Goal: Browse casually: Explore the website without a specific task or goal

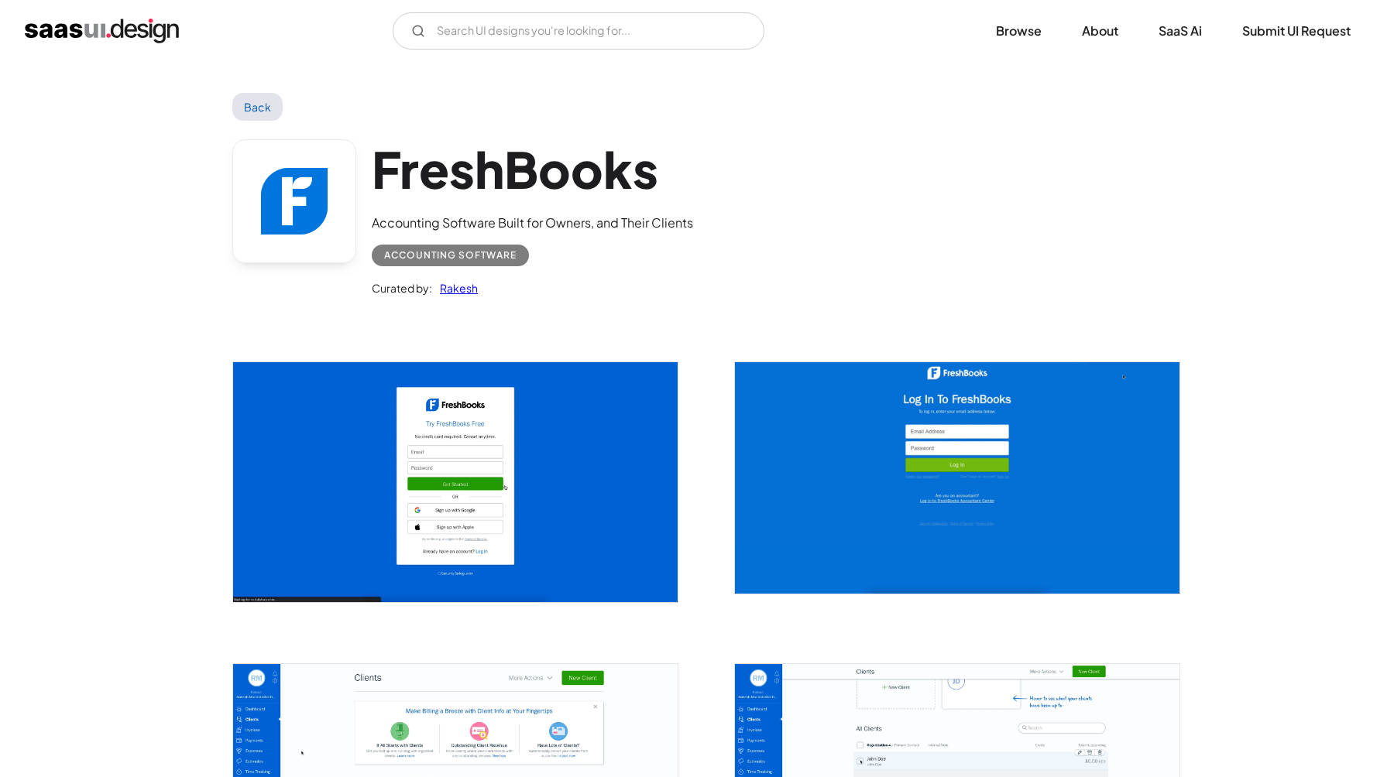
scroll to position [1809, 0]
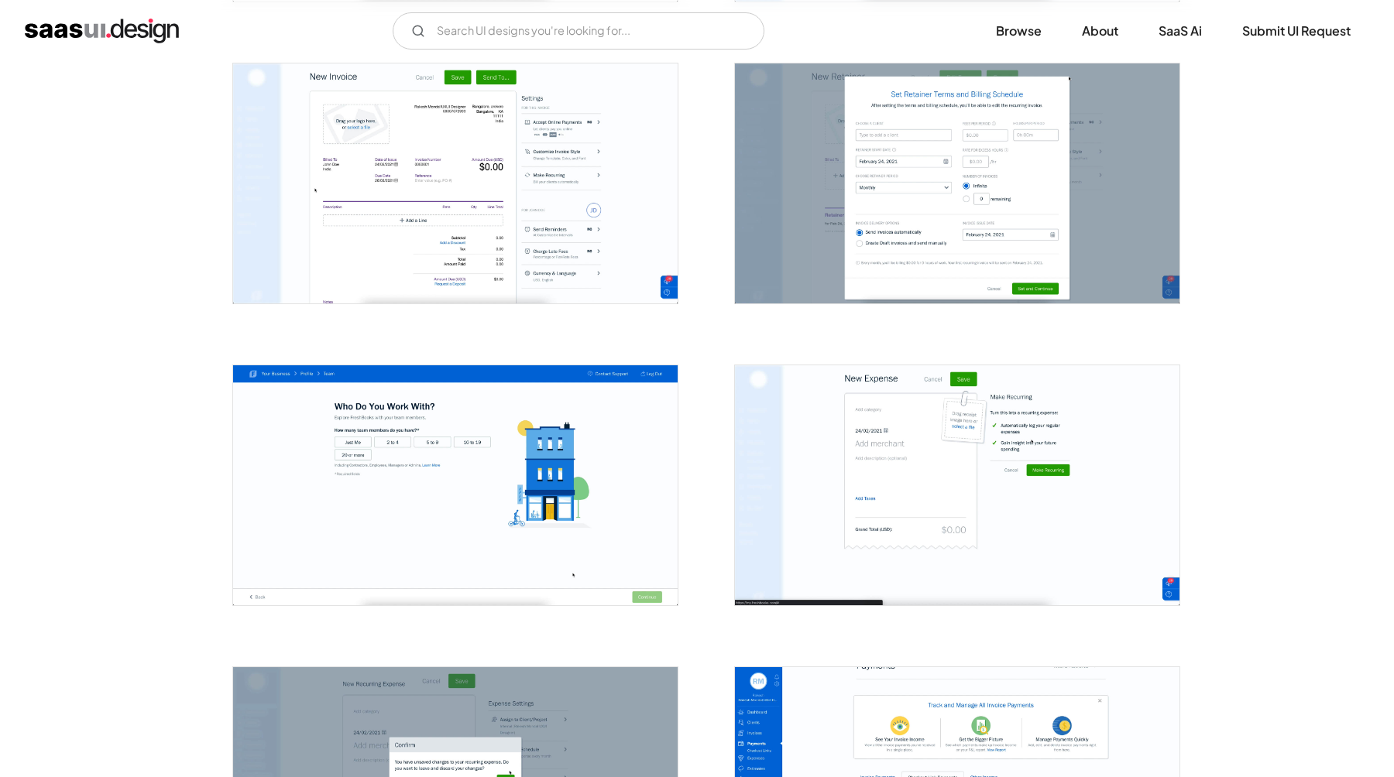
click at [952, 204] on img "open lightbox" at bounding box center [957, 183] width 444 height 240
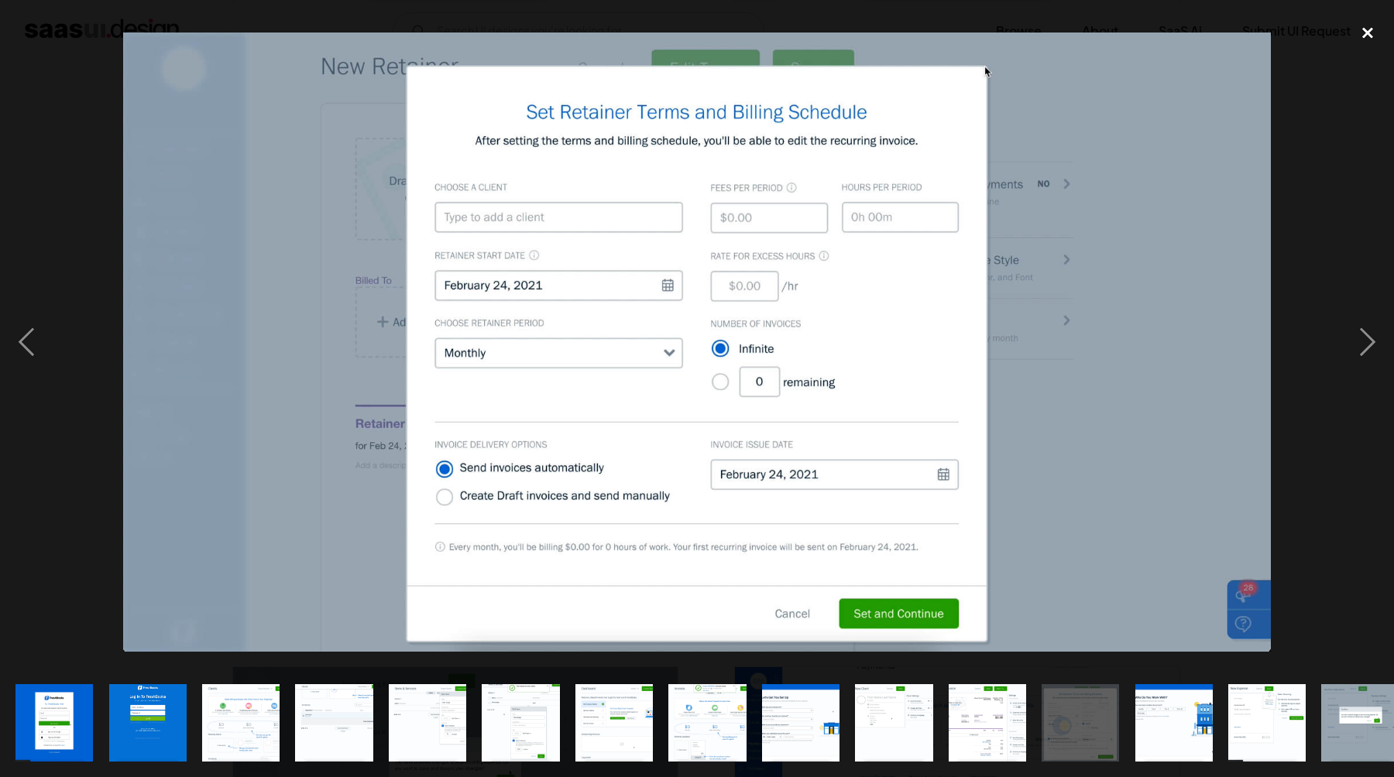
click at [1369, 29] on div "close lightbox" at bounding box center [1367, 32] width 53 height 34
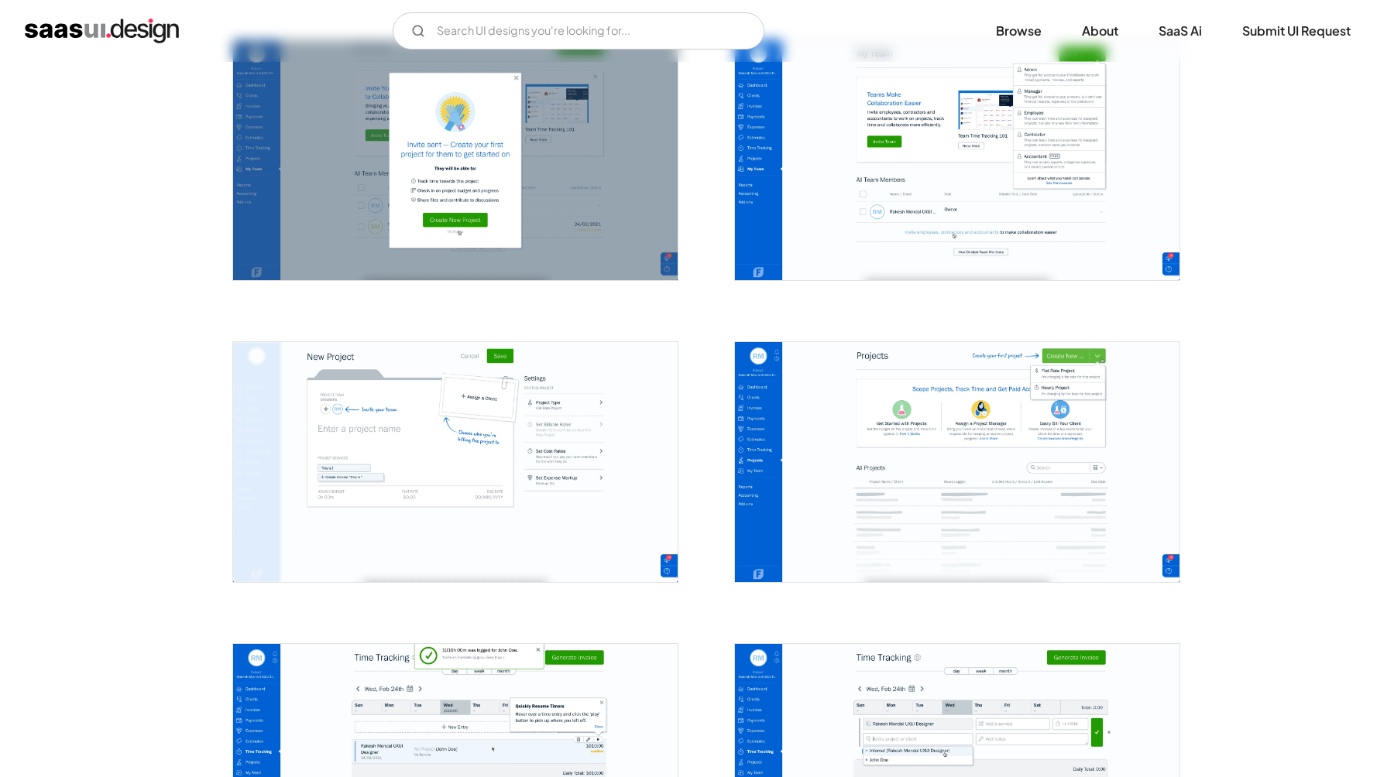
scroll to position [2736, 0]
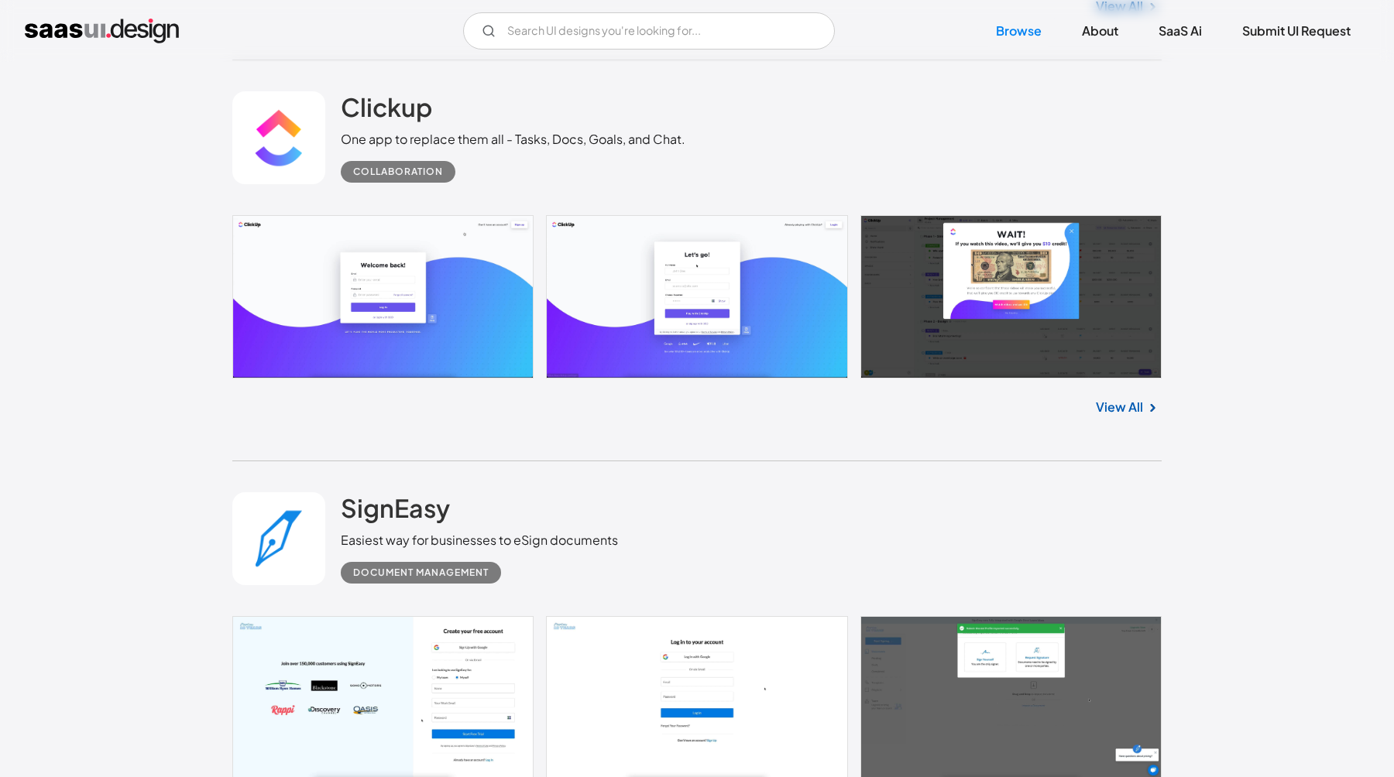
scroll to position [3768, 0]
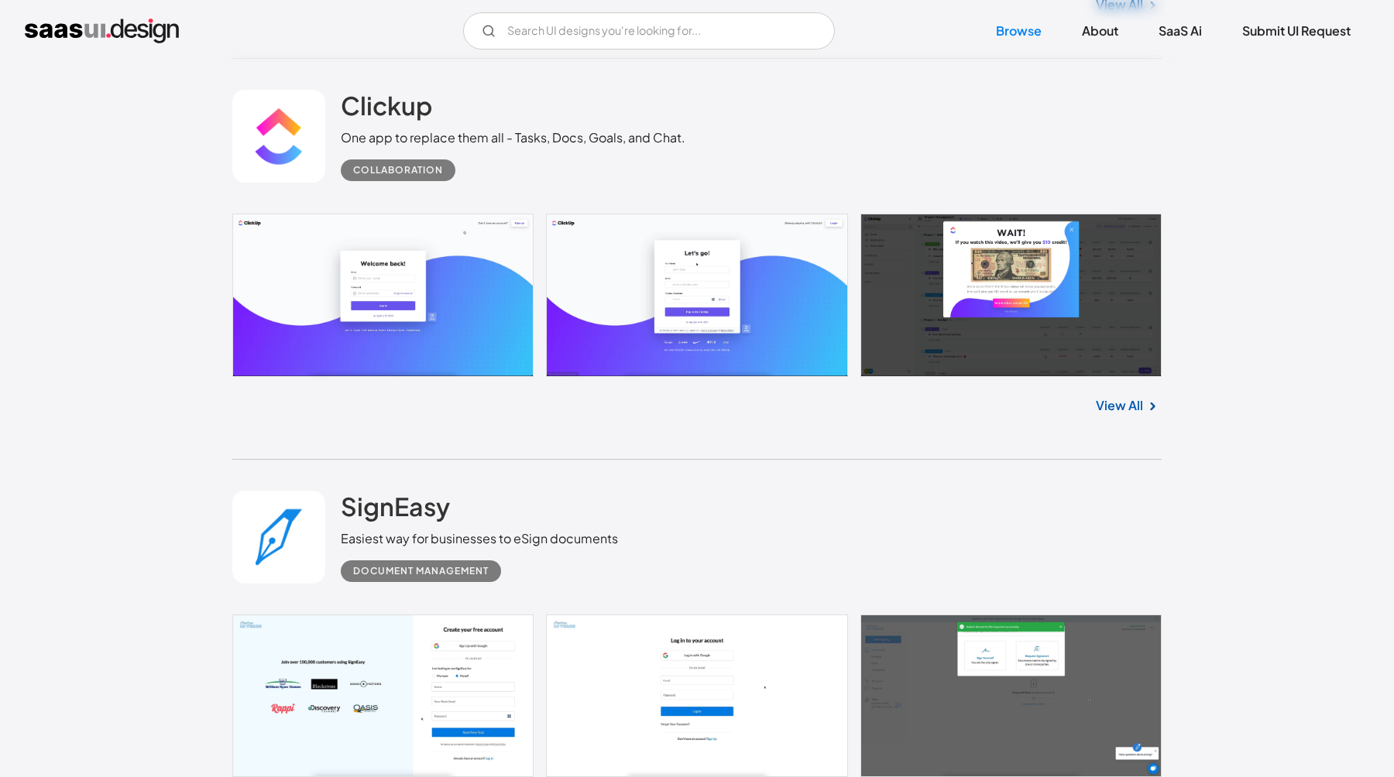
click at [987, 313] on link at bounding box center [696, 295] width 929 height 163
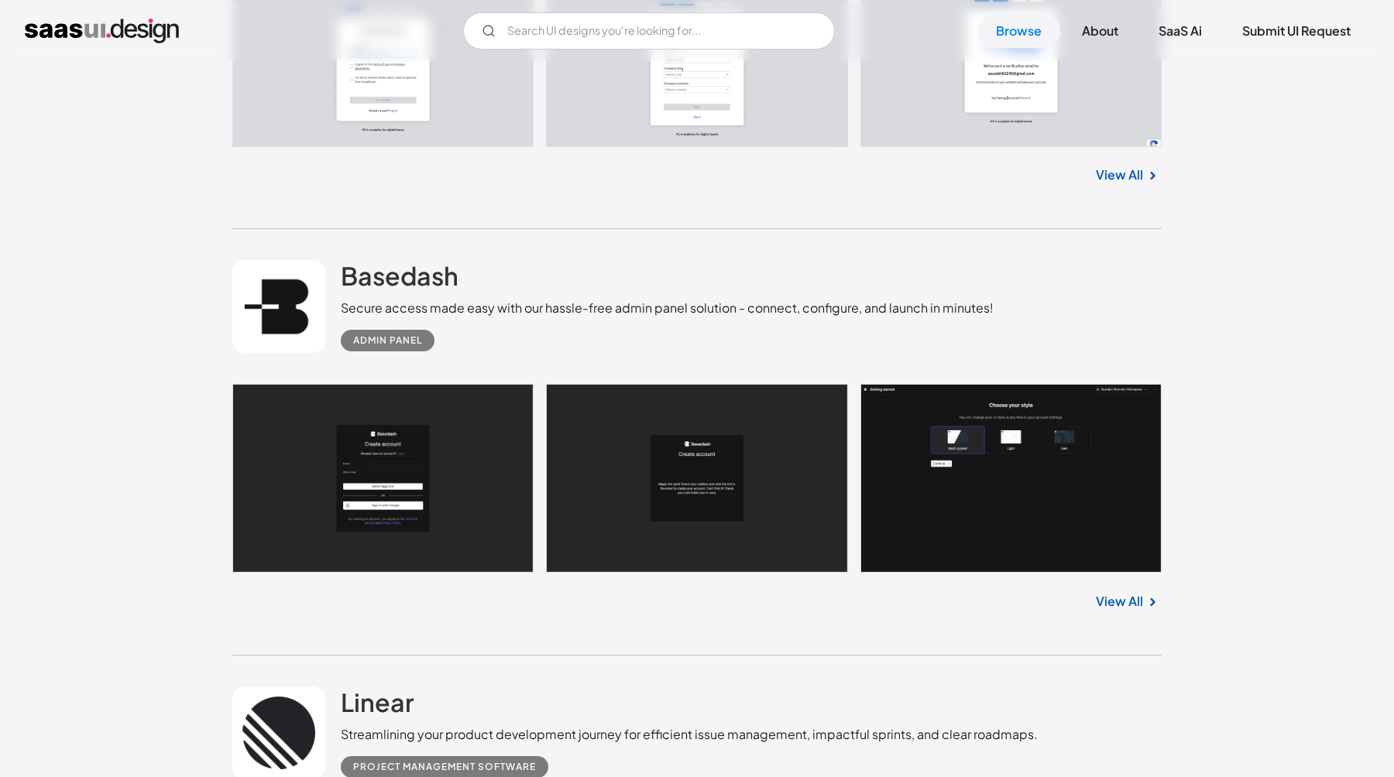
scroll to position [8081, 0]
click at [373, 451] on link at bounding box center [696, 477] width 929 height 189
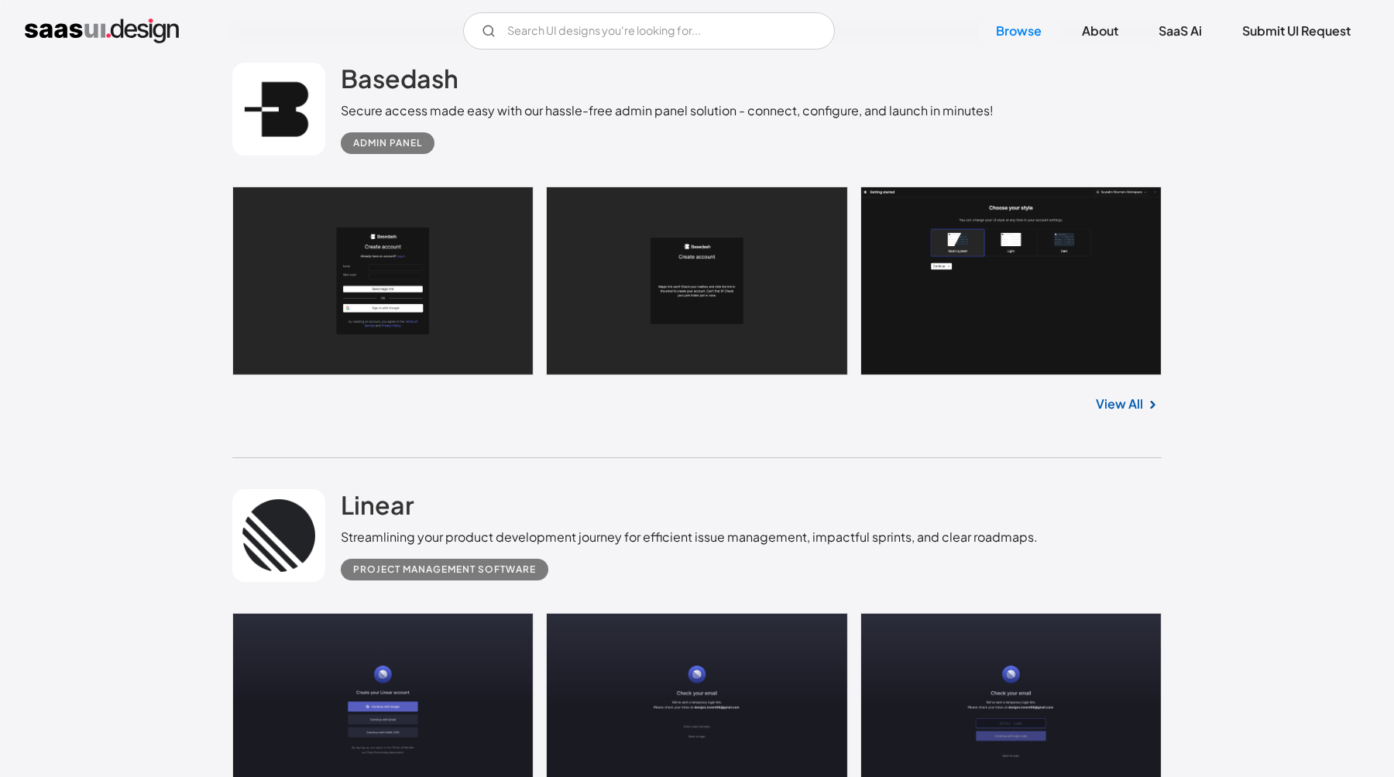
scroll to position [8269, 0]
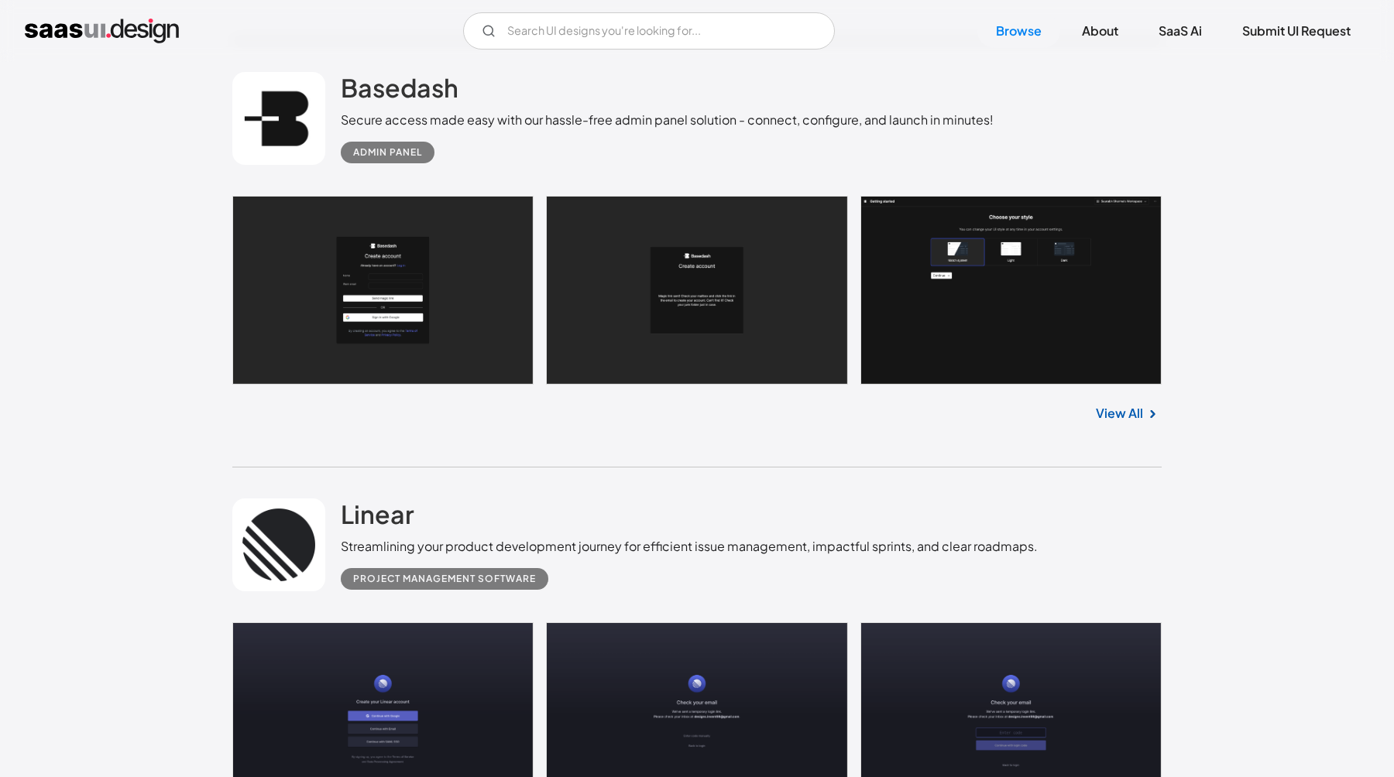
click at [451, 352] on link at bounding box center [696, 290] width 929 height 189
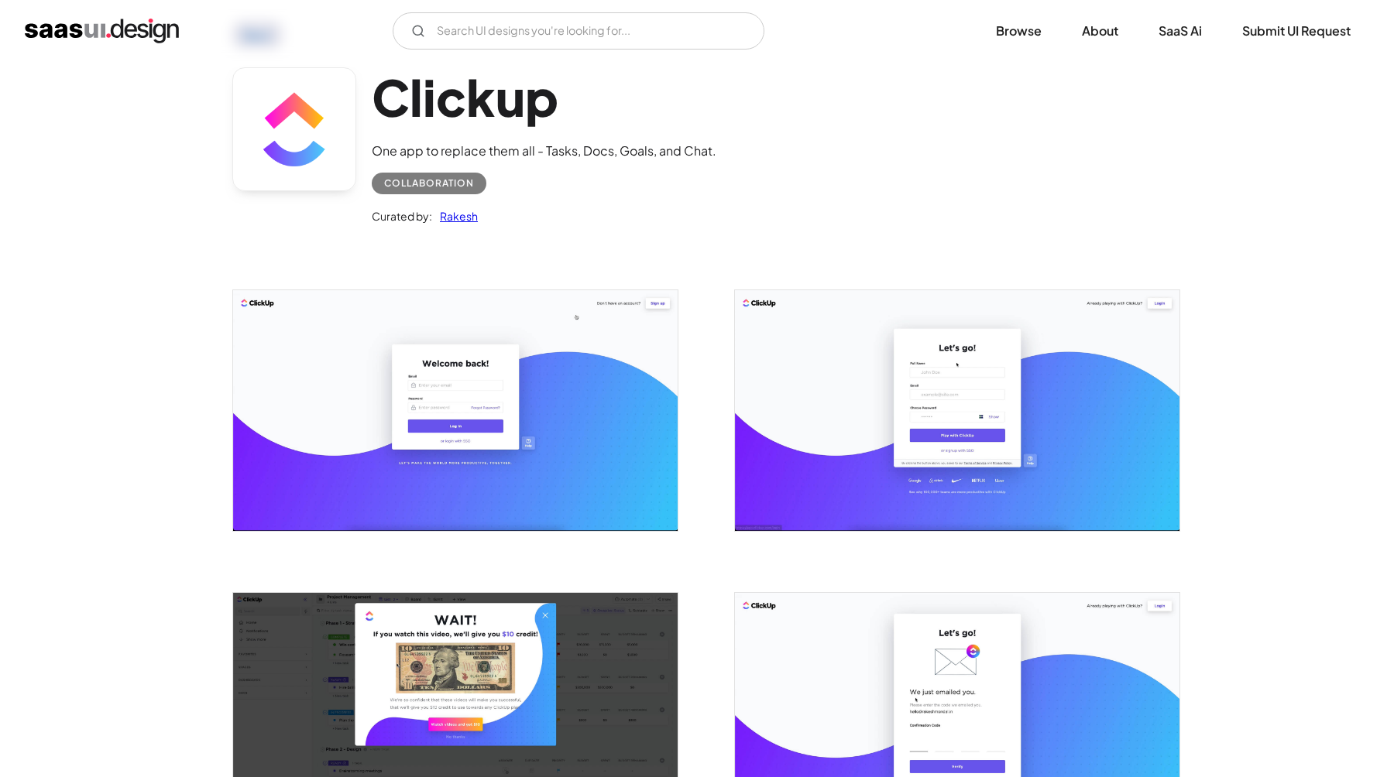
scroll to position [78, 0]
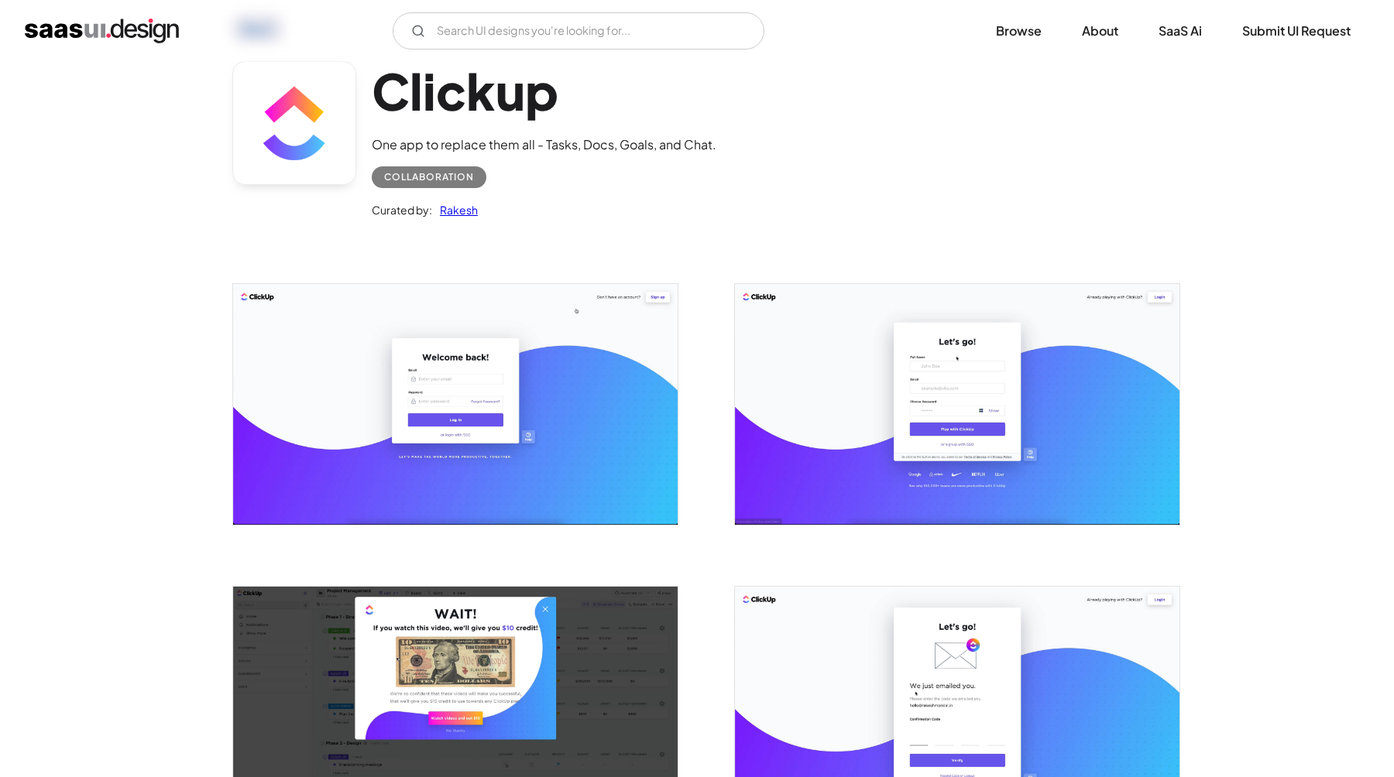
click at [439, 671] on img "open lightbox" at bounding box center [455, 707] width 444 height 240
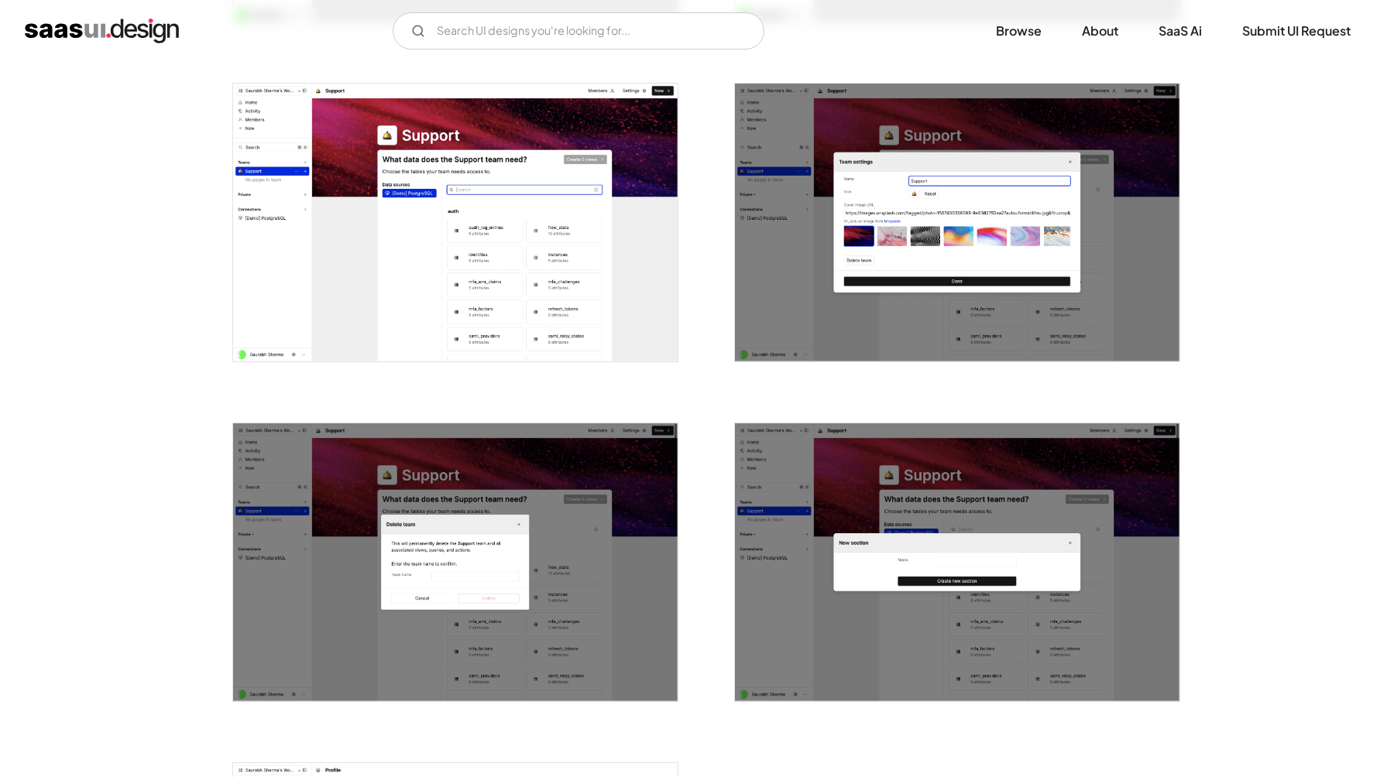
scroll to position [2658, 0]
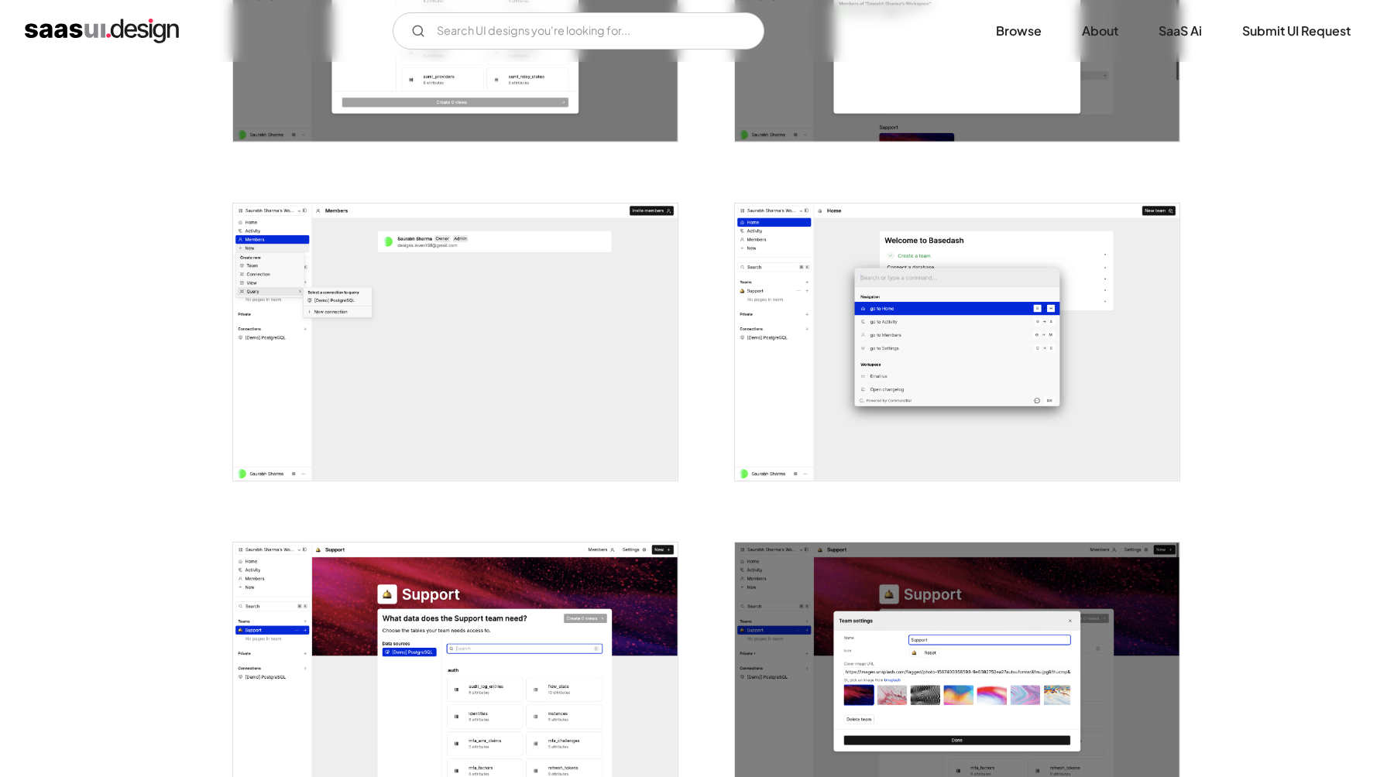
scroll to position [2199, 0]
click at [547, 573] on img "open lightbox" at bounding box center [455, 681] width 444 height 278
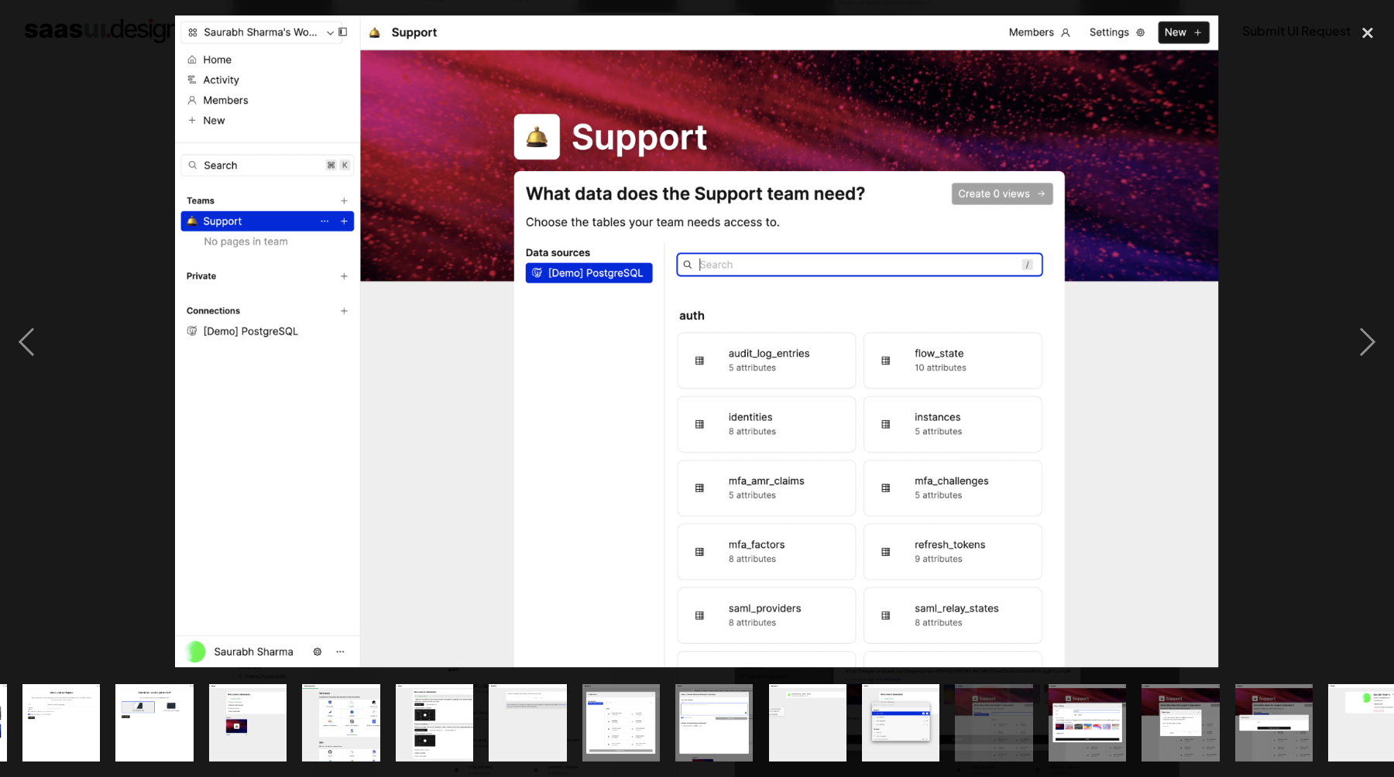
scroll to position [0, 394]
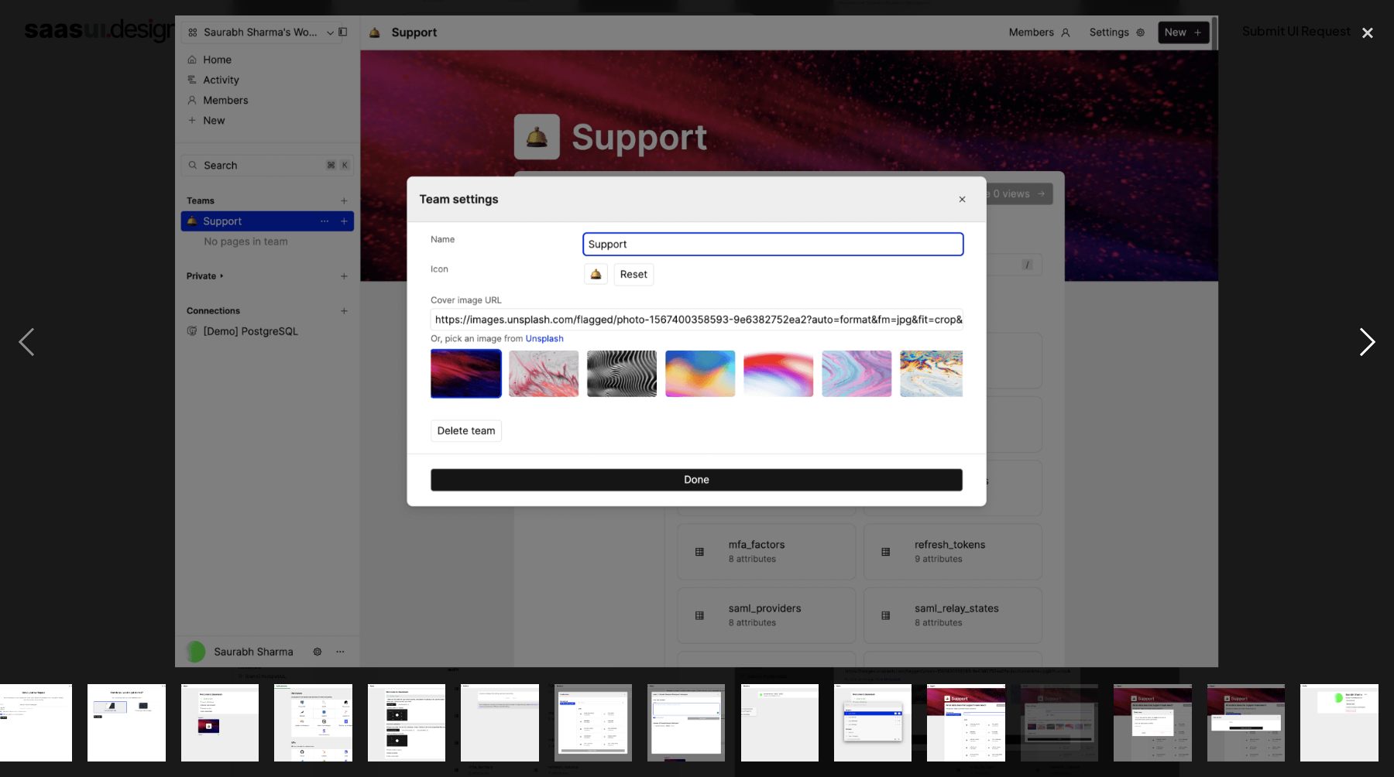
click at [1365, 342] on div "next image" at bounding box center [1367, 341] width 53 height 653
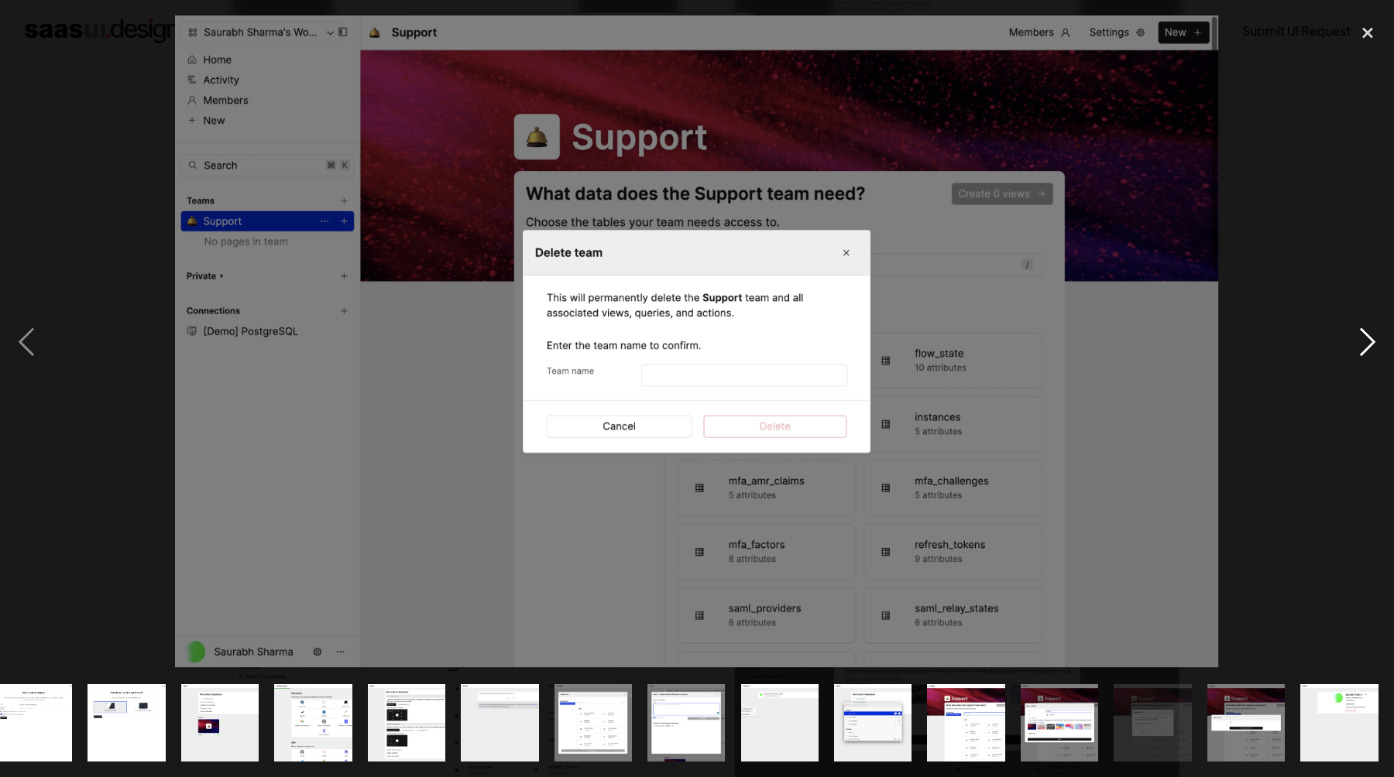
click at [1365, 342] on div "next image" at bounding box center [1367, 341] width 53 height 653
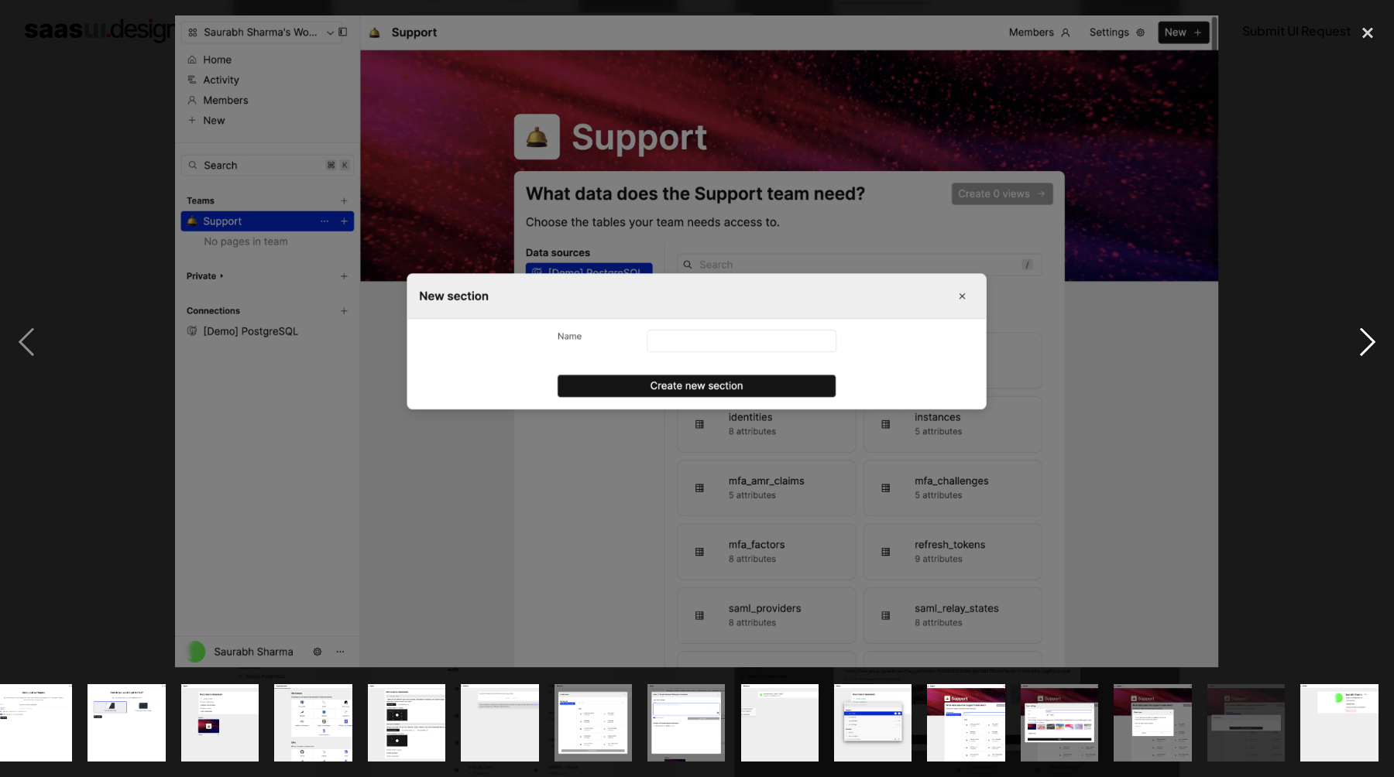
click at [1365, 342] on div "next image" at bounding box center [1367, 341] width 53 height 653
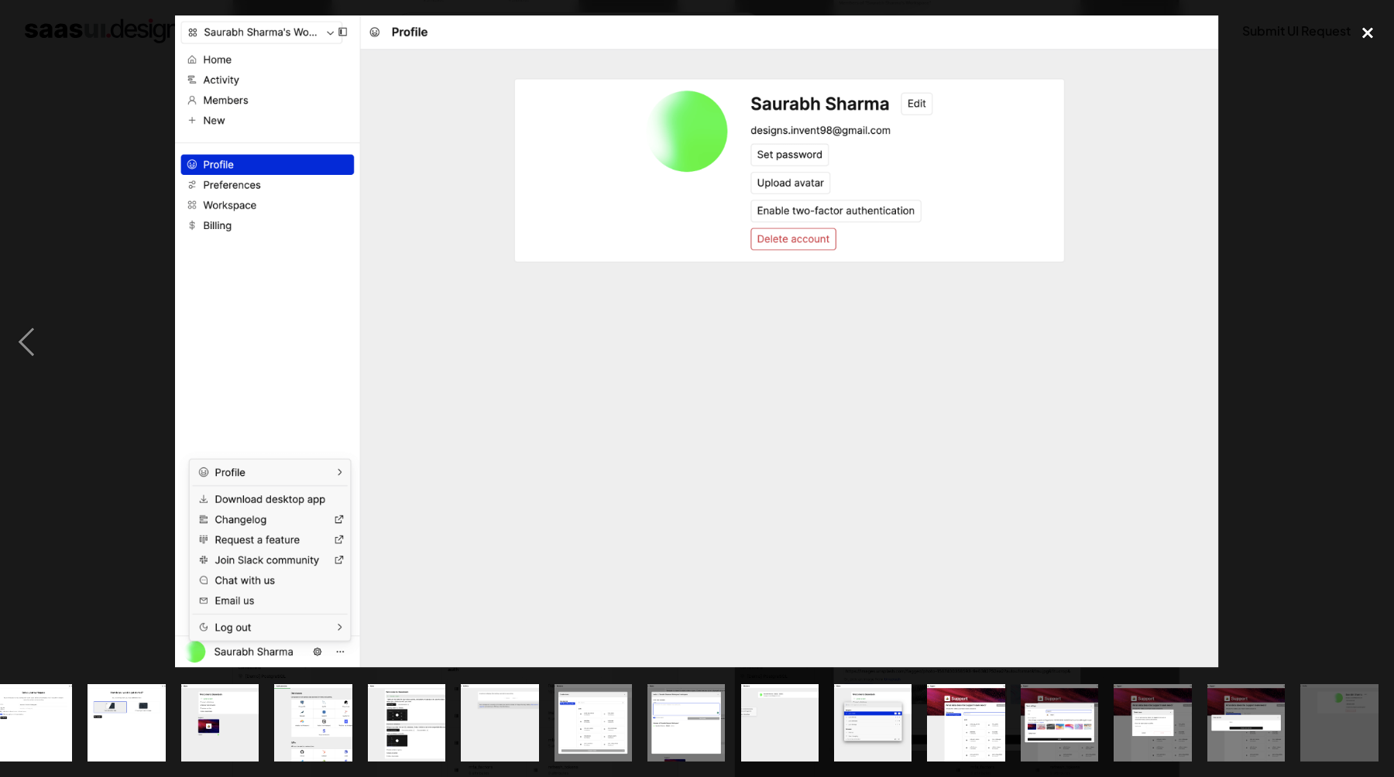
click at [1366, 35] on div "close lightbox" at bounding box center [1367, 32] width 53 height 34
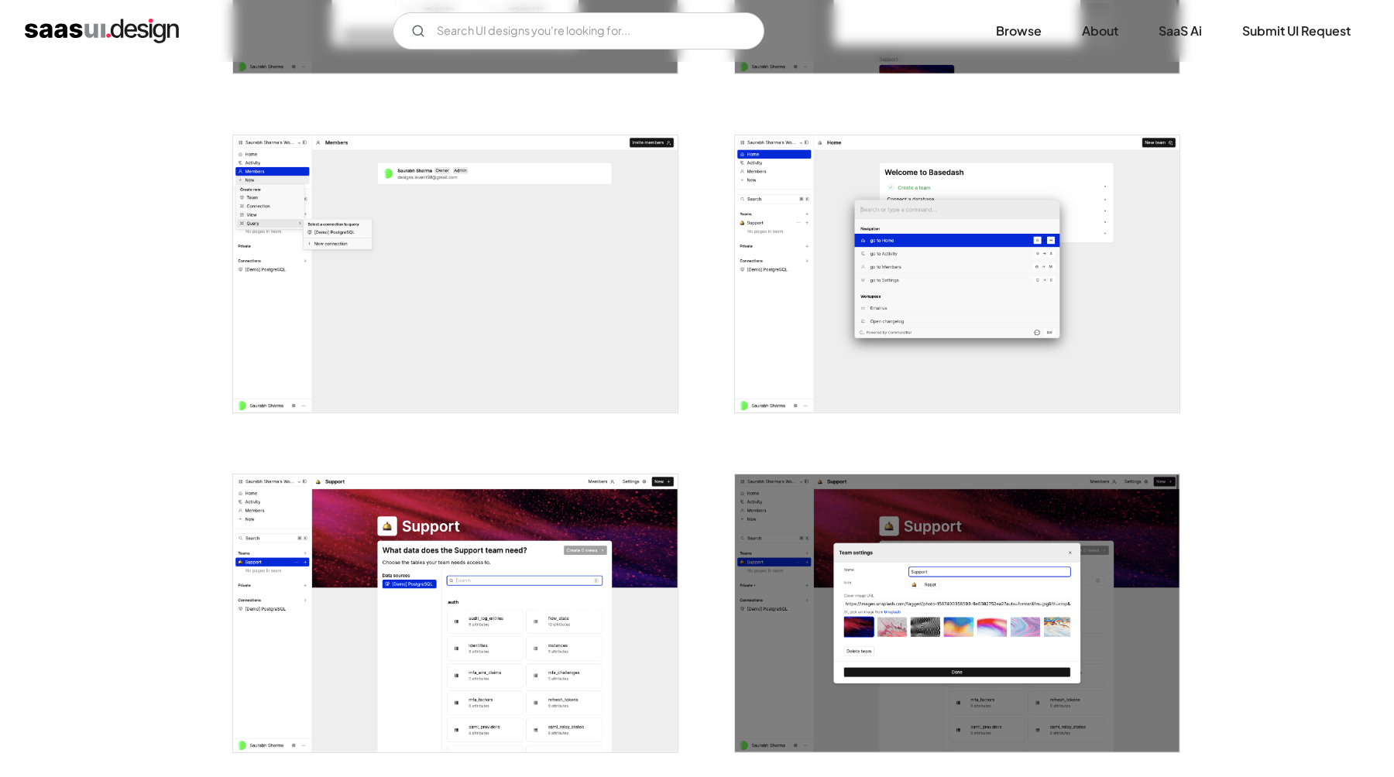
scroll to position [2273, 0]
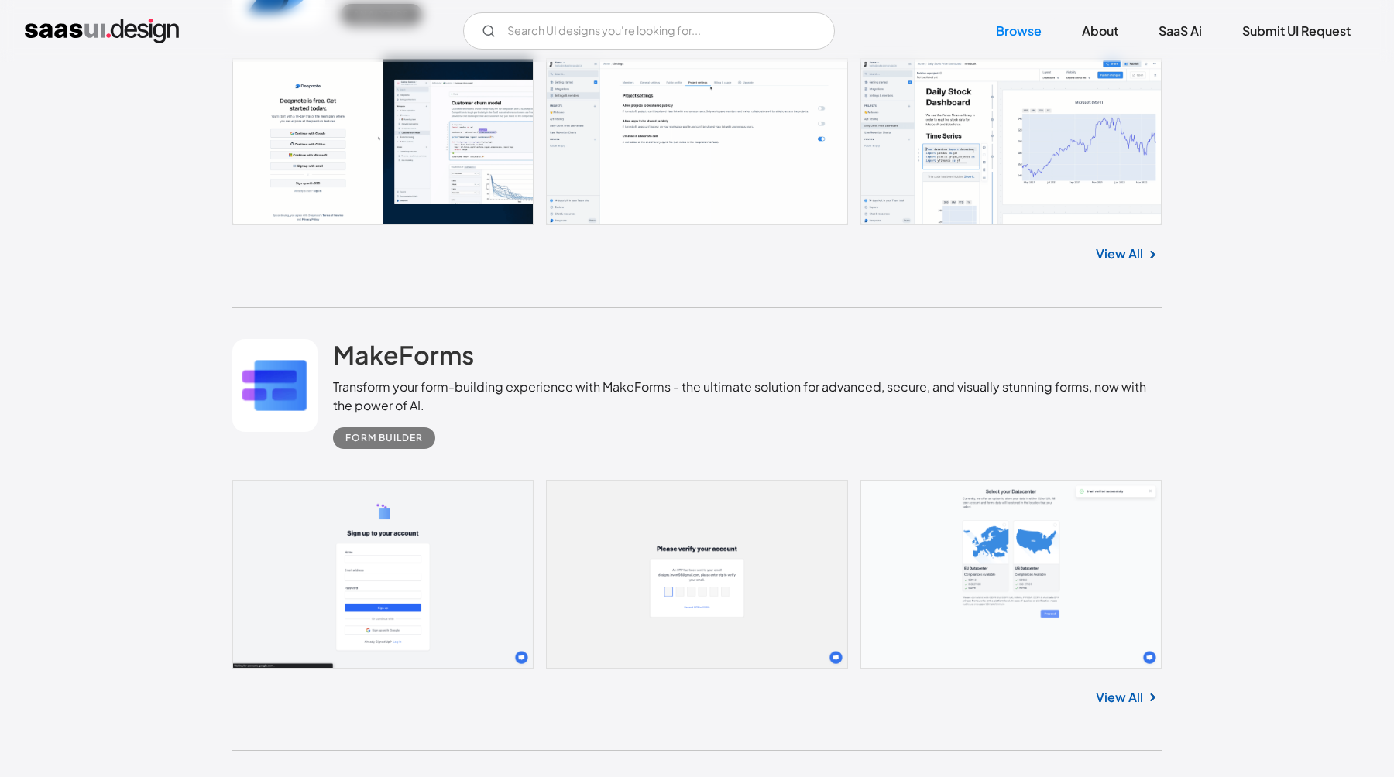
scroll to position [10065, 0]
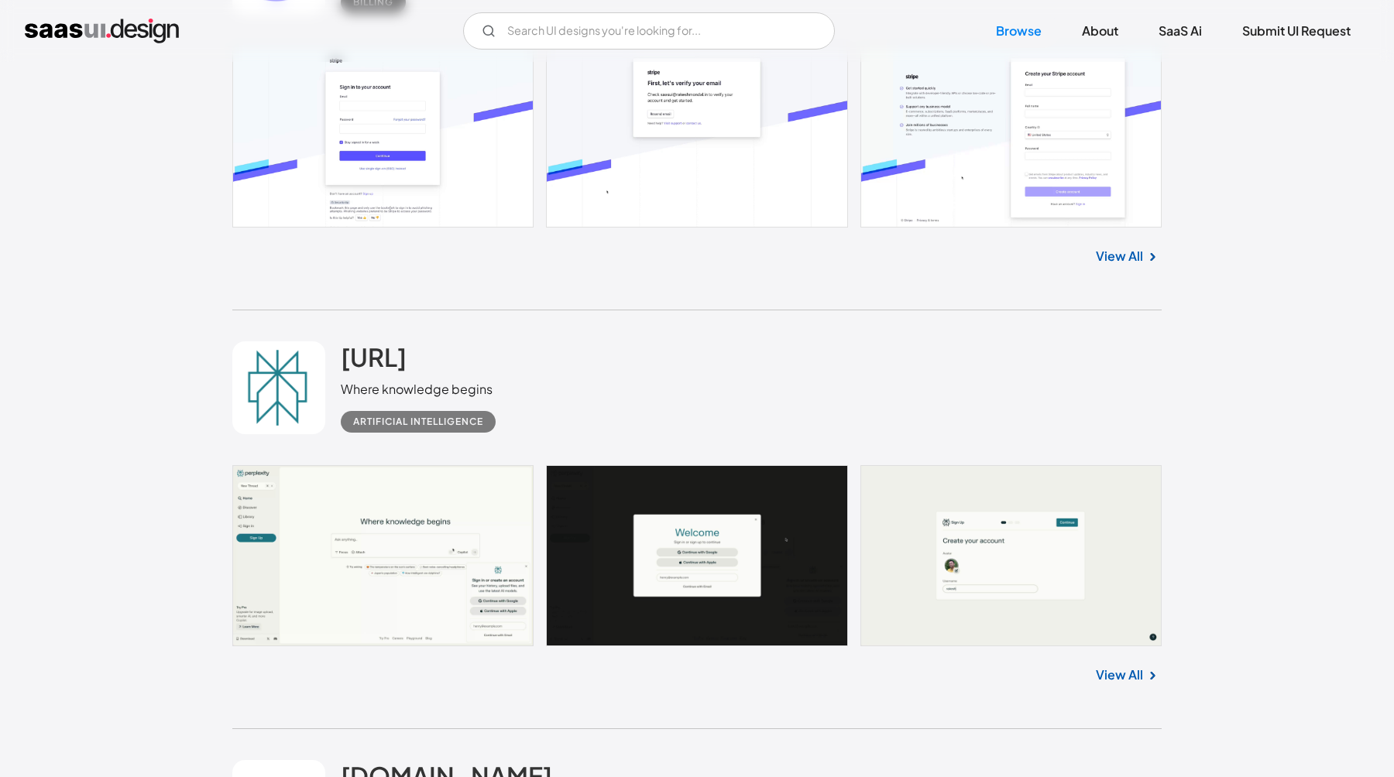
scroll to position [12563, 0]
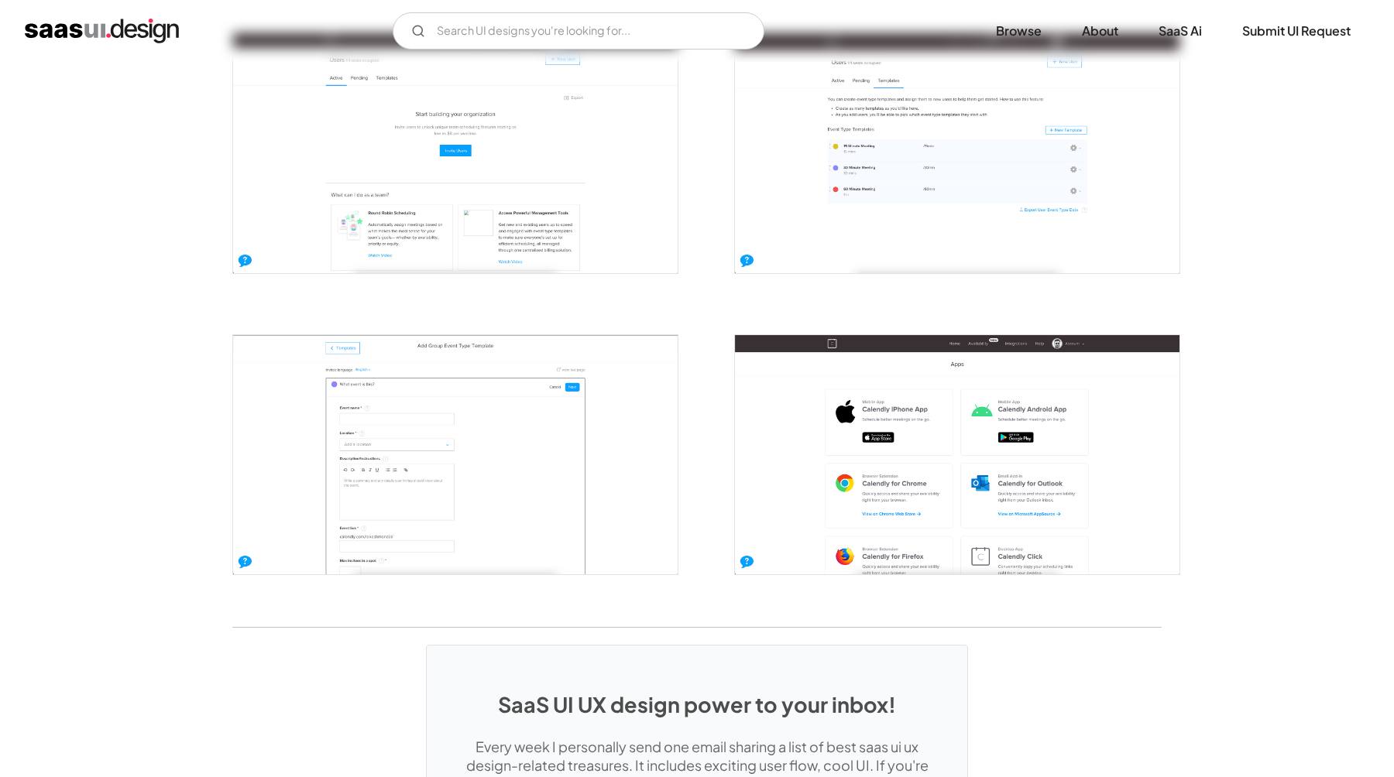
scroll to position [3044, 0]
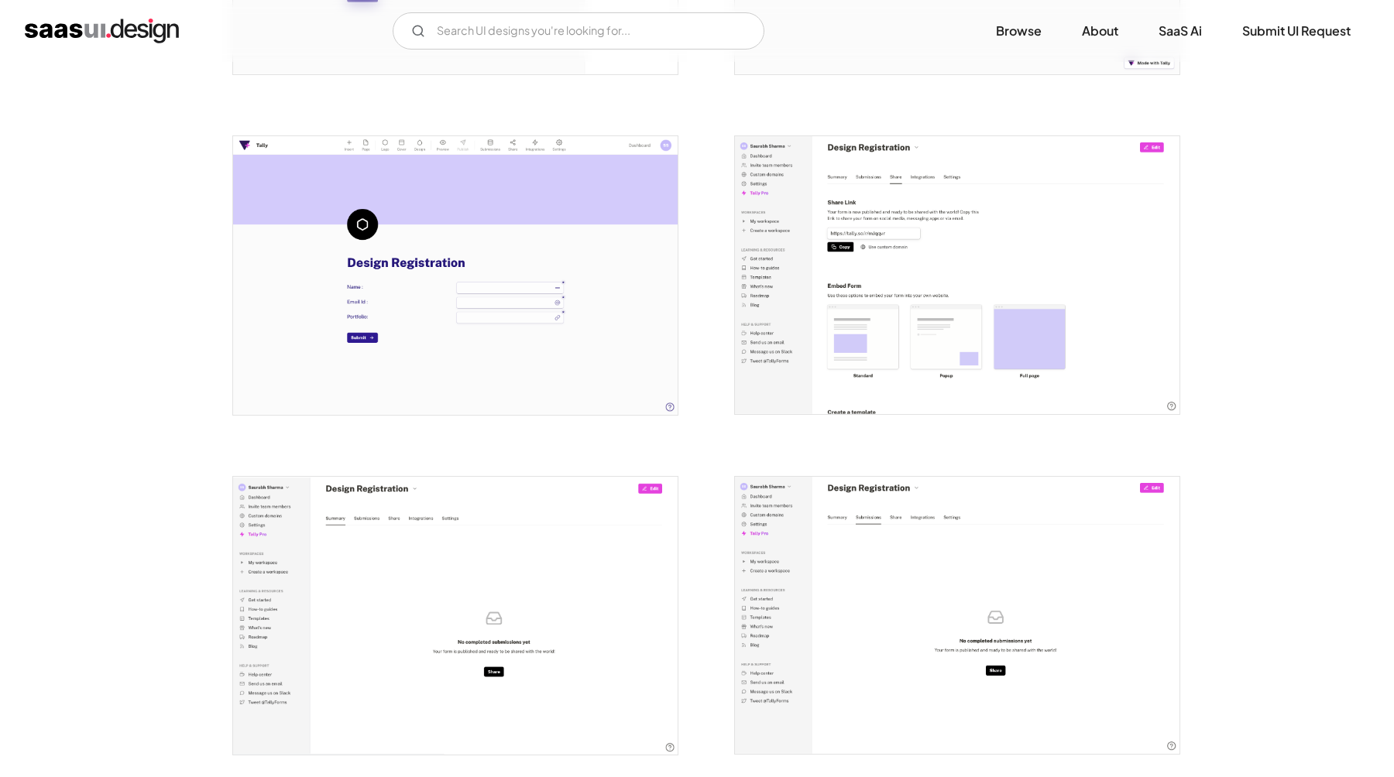
scroll to position [1585, 0]
click at [633, 331] on img "open lightbox" at bounding box center [455, 276] width 444 height 278
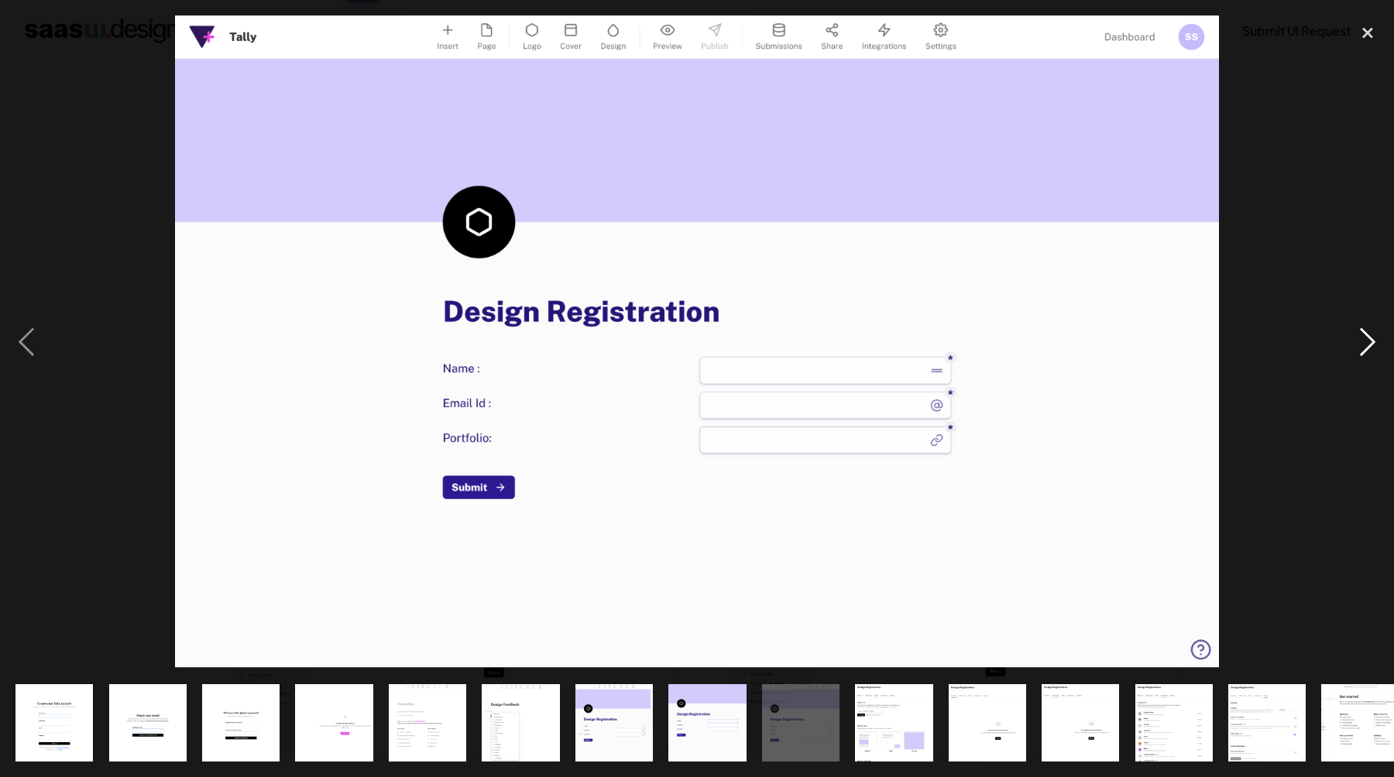
click at [1360, 340] on div "next image" at bounding box center [1367, 341] width 53 height 653
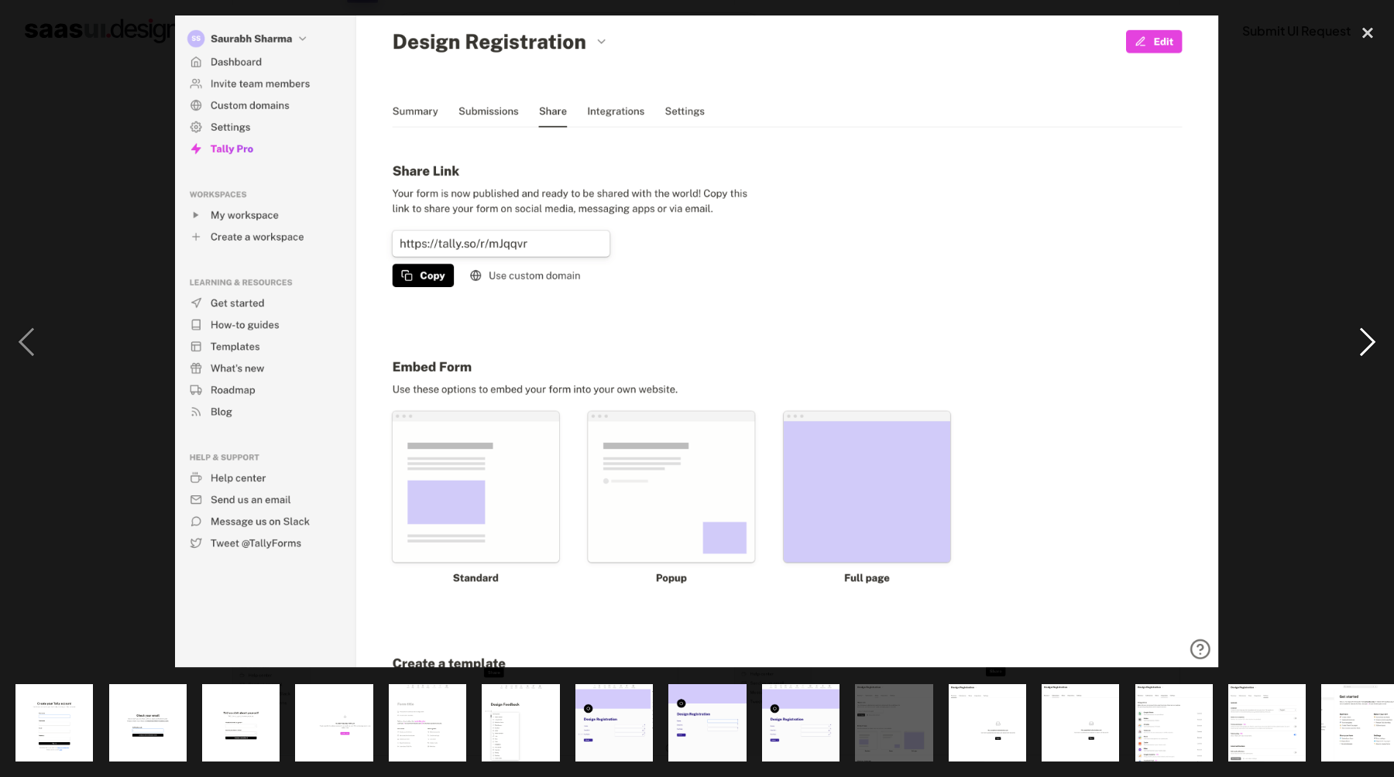
click at [1360, 340] on div "next image" at bounding box center [1367, 341] width 53 height 653
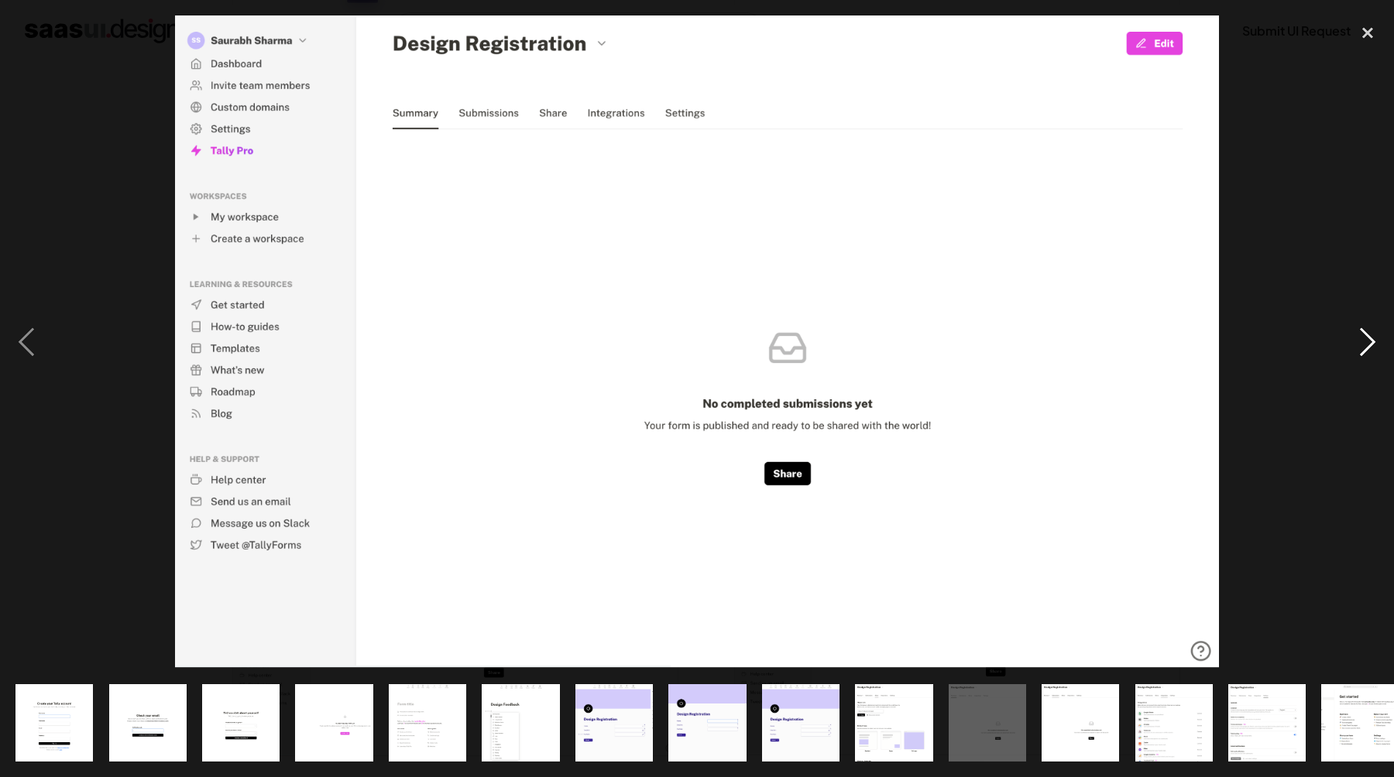
click at [1360, 340] on div "next image" at bounding box center [1367, 341] width 53 height 653
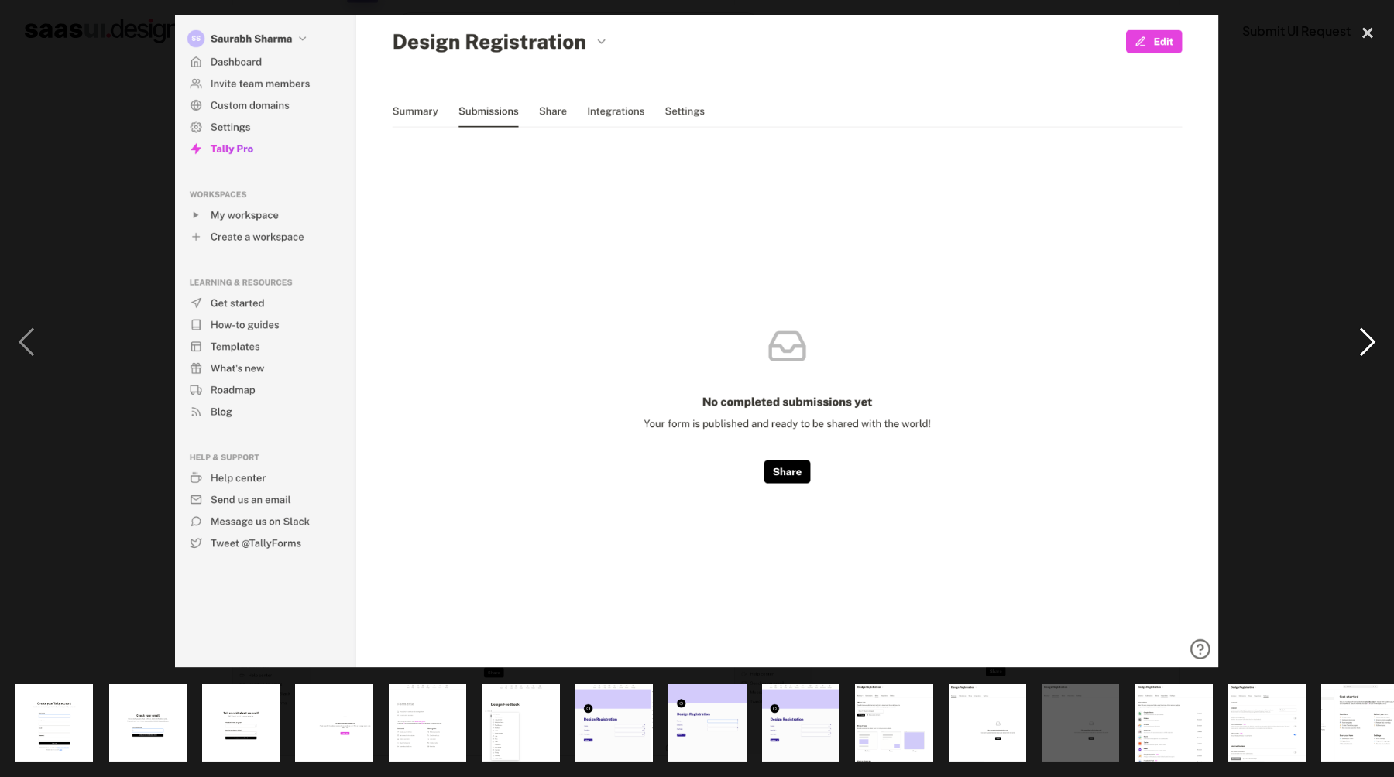
click at [1360, 340] on div "next image" at bounding box center [1367, 341] width 53 height 653
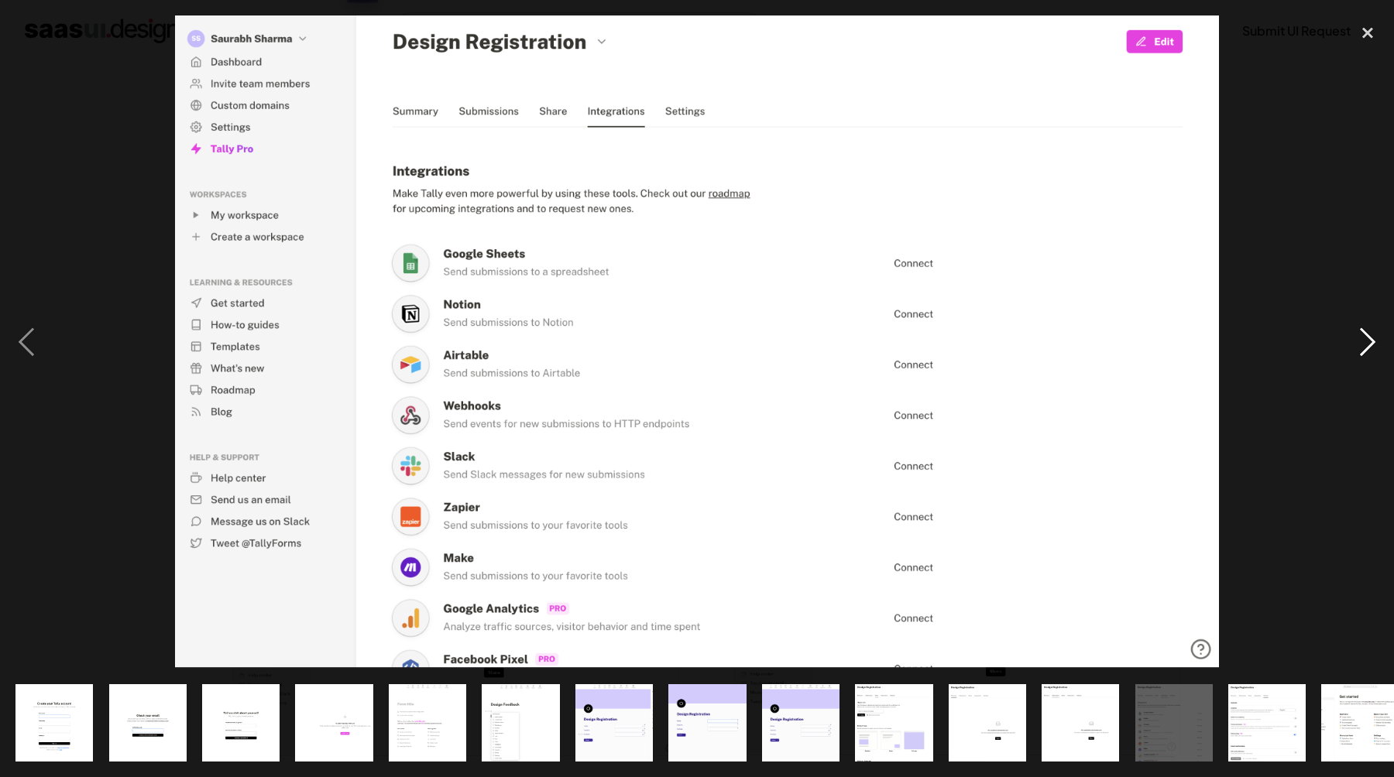
click at [1376, 341] on div "next image" at bounding box center [1367, 341] width 53 height 653
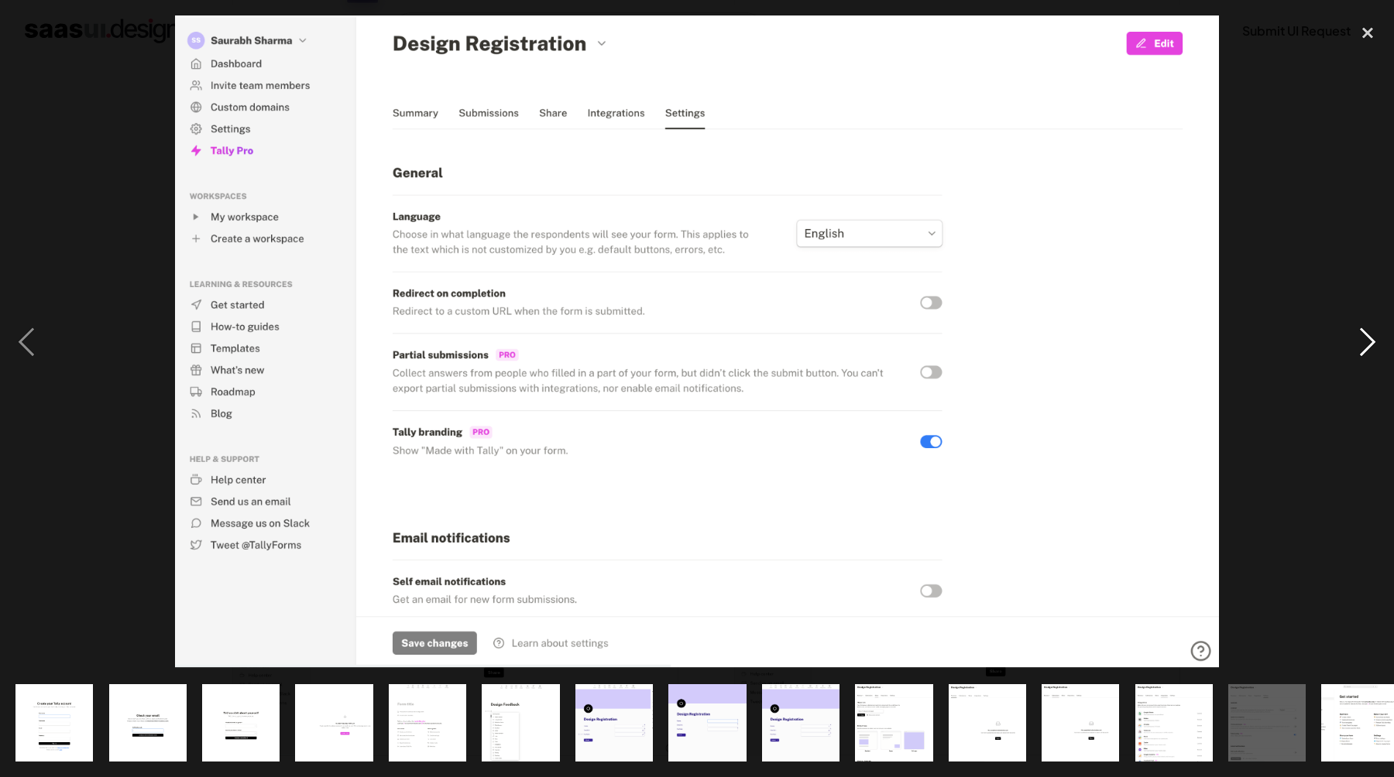
click at [1373, 341] on div "next image" at bounding box center [1367, 341] width 53 height 653
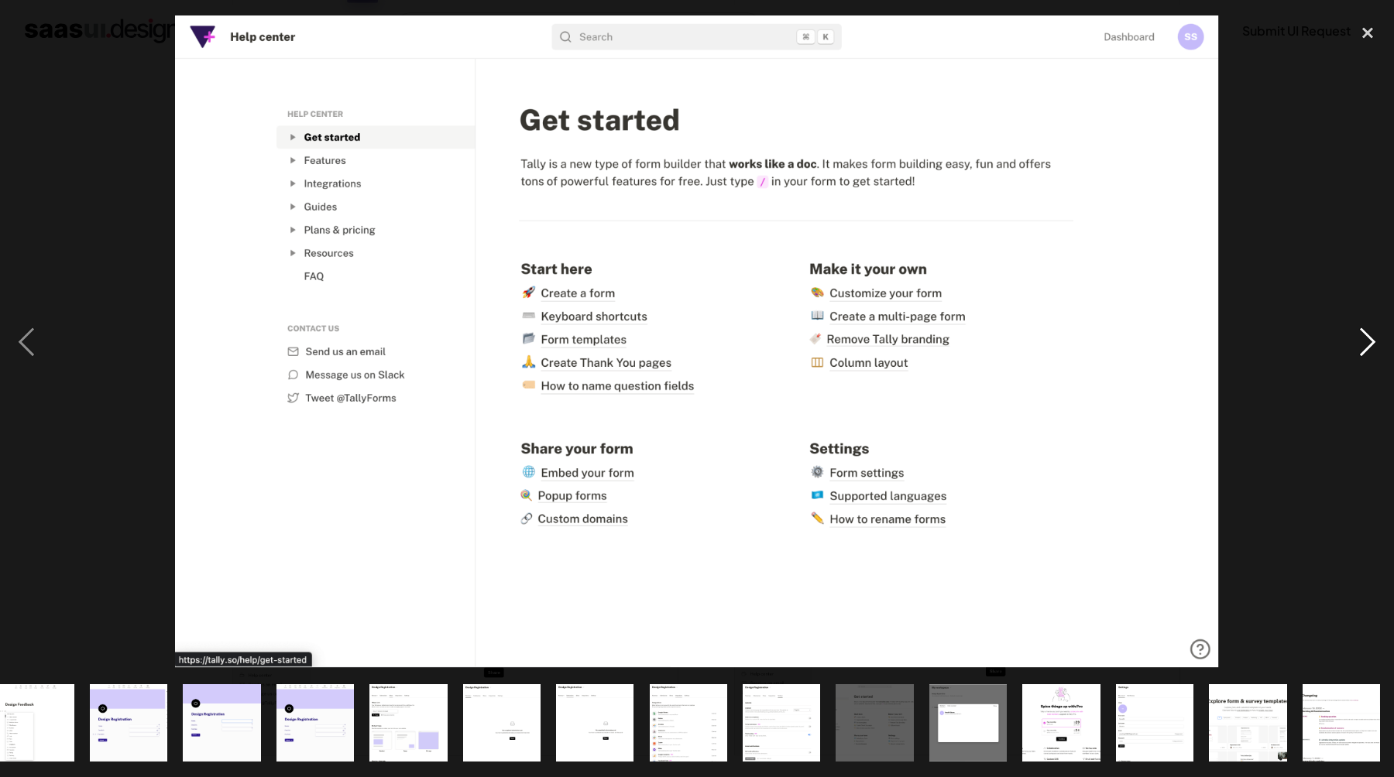
scroll to position [0, 487]
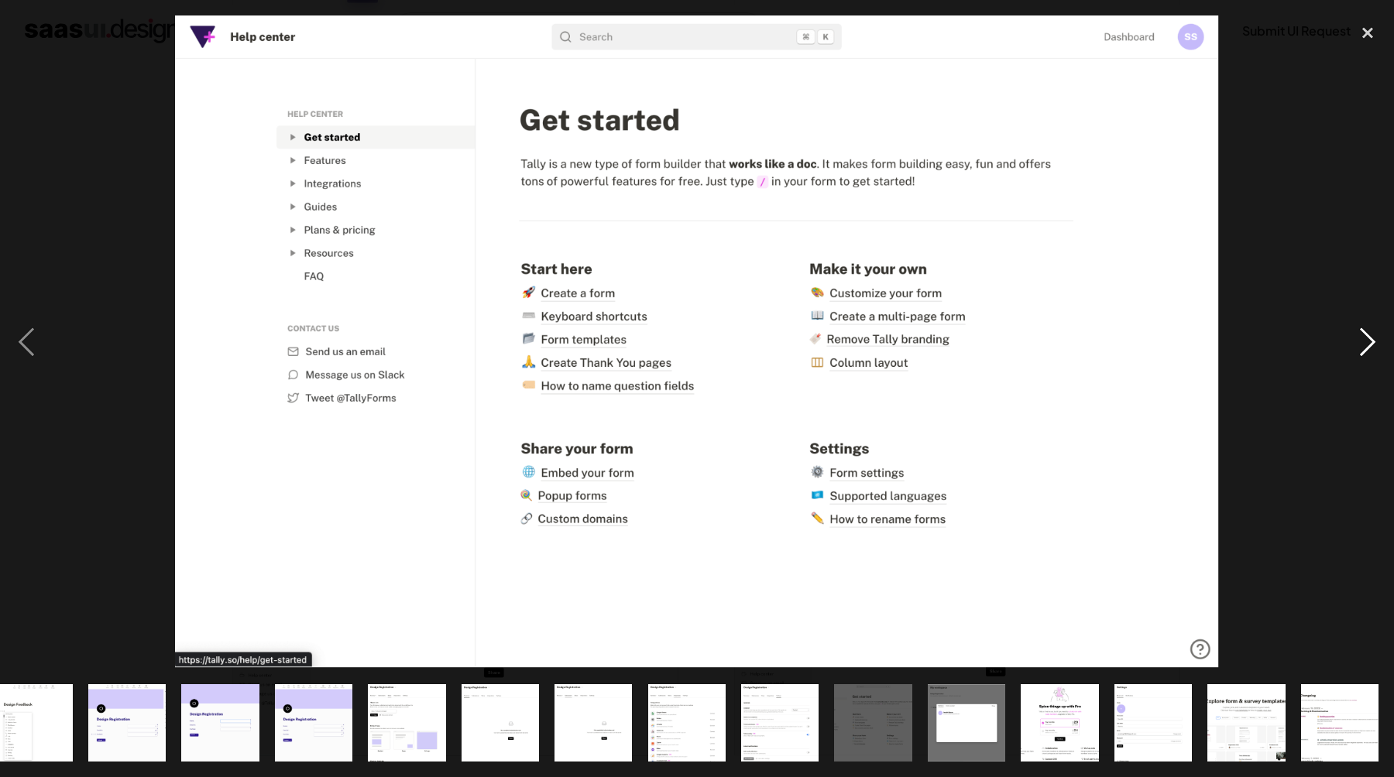
click at [1369, 340] on div "next image" at bounding box center [1367, 341] width 53 height 653
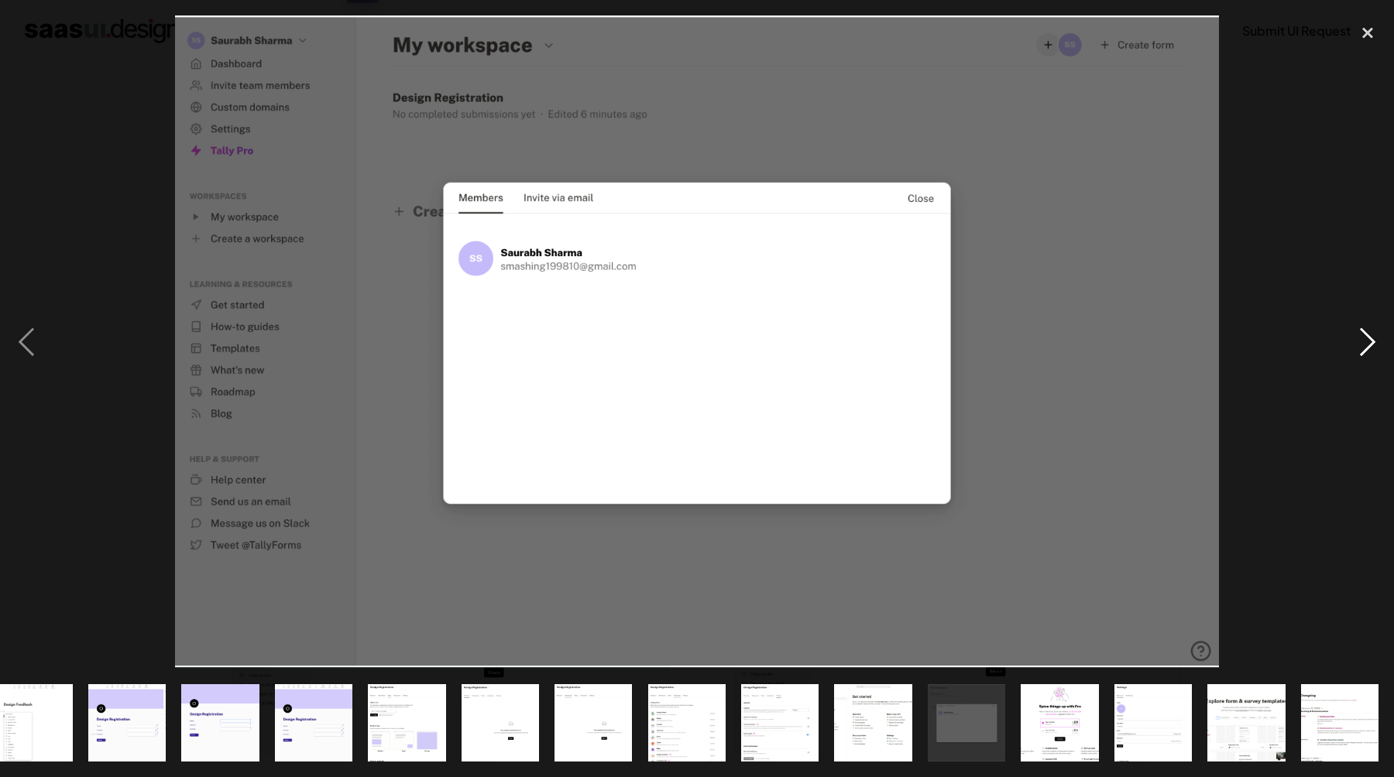
click at [1369, 340] on div "next image" at bounding box center [1367, 341] width 53 height 653
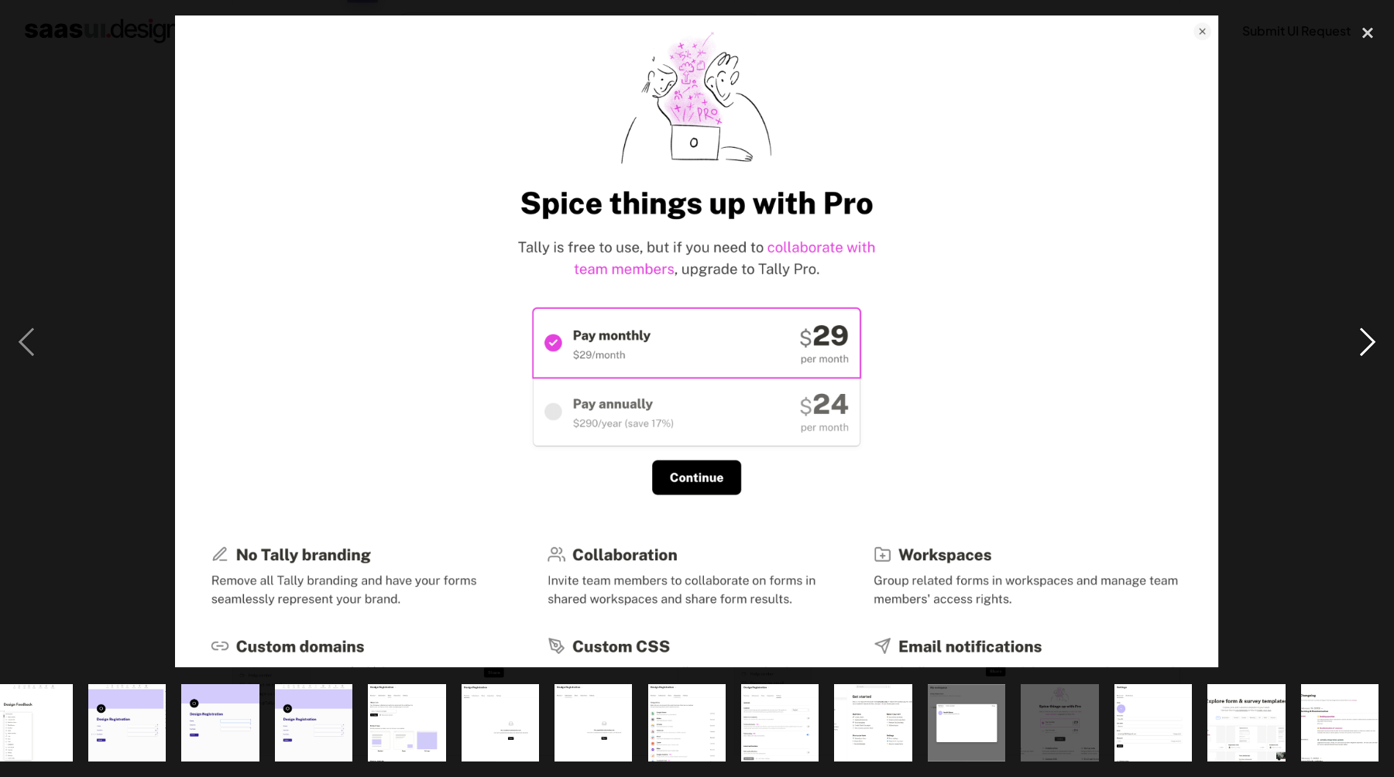
click at [1369, 340] on div "next image" at bounding box center [1367, 341] width 53 height 653
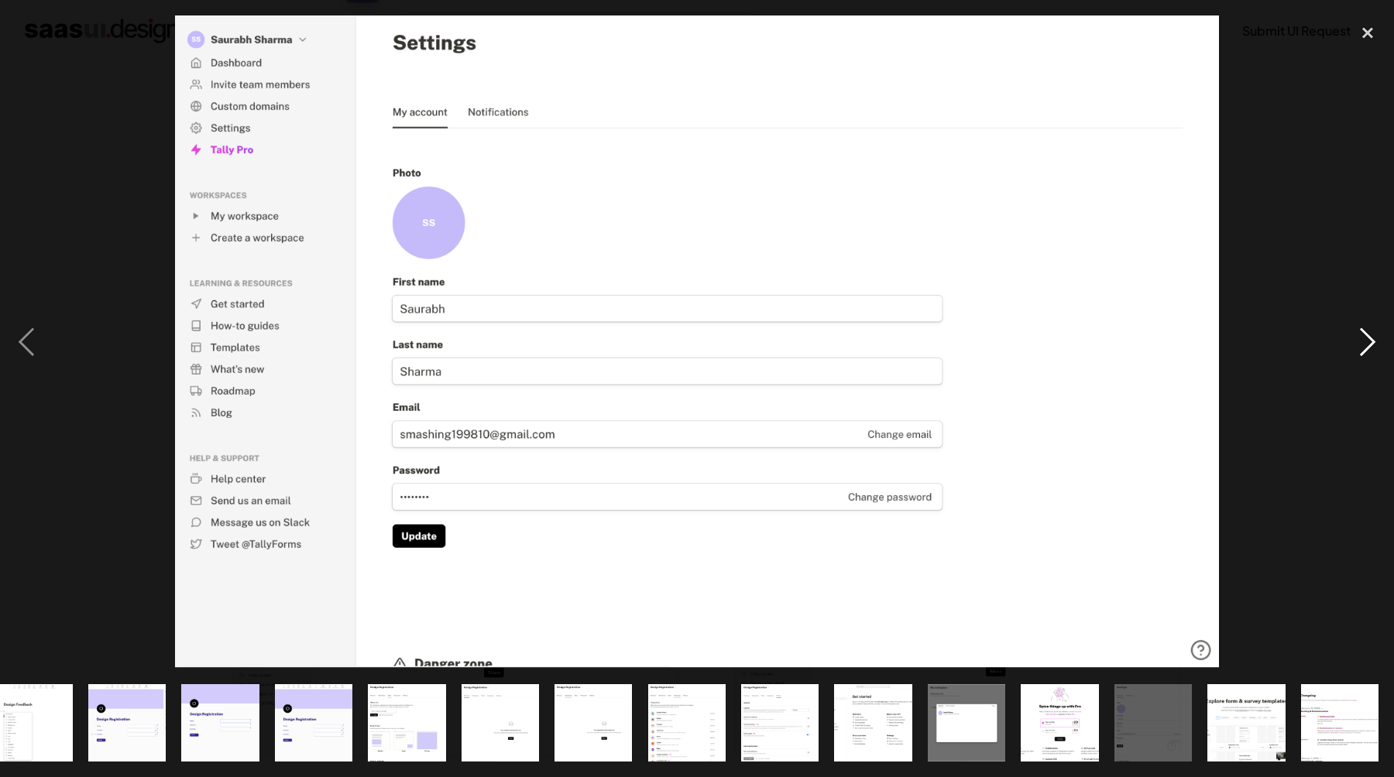
click at [1374, 345] on div "next image" at bounding box center [1367, 341] width 53 height 653
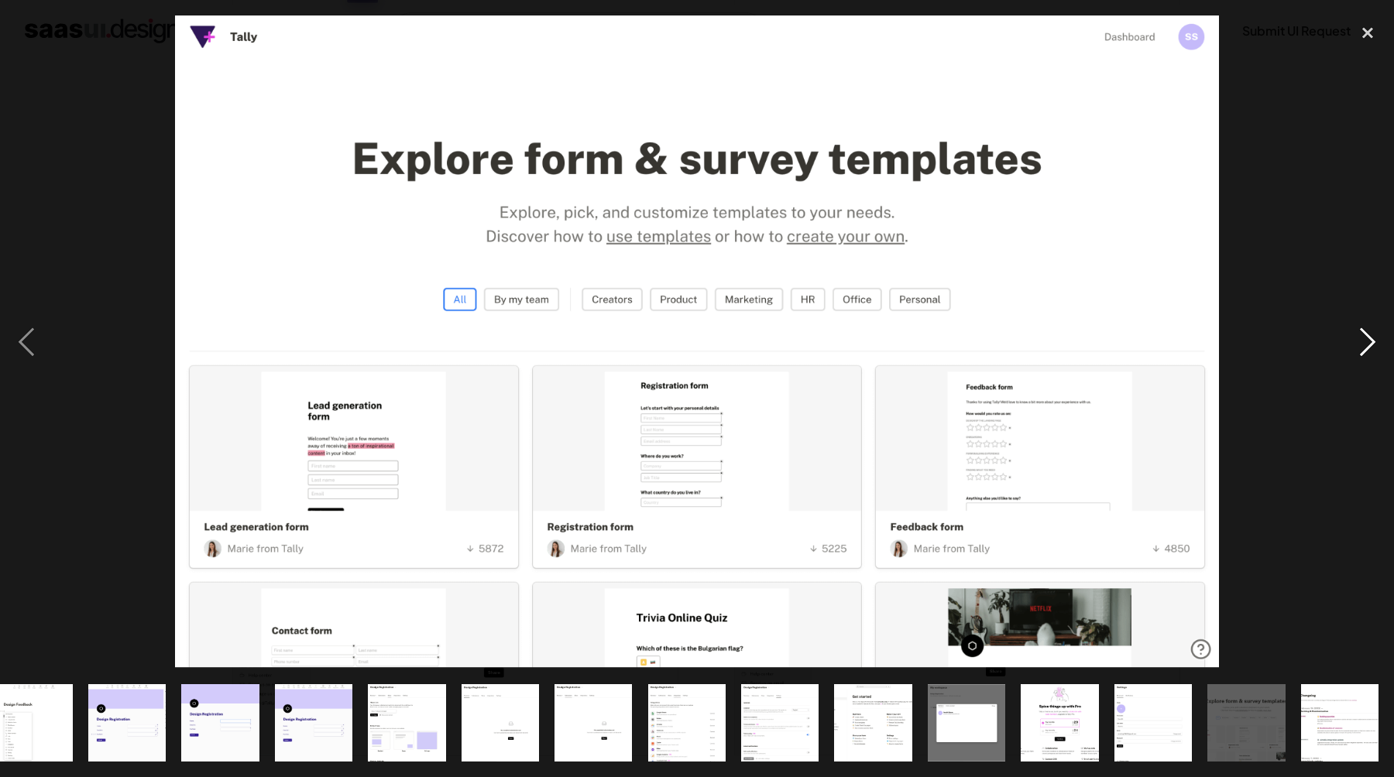
click at [1374, 345] on div "next image" at bounding box center [1367, 341] width 53 height 653
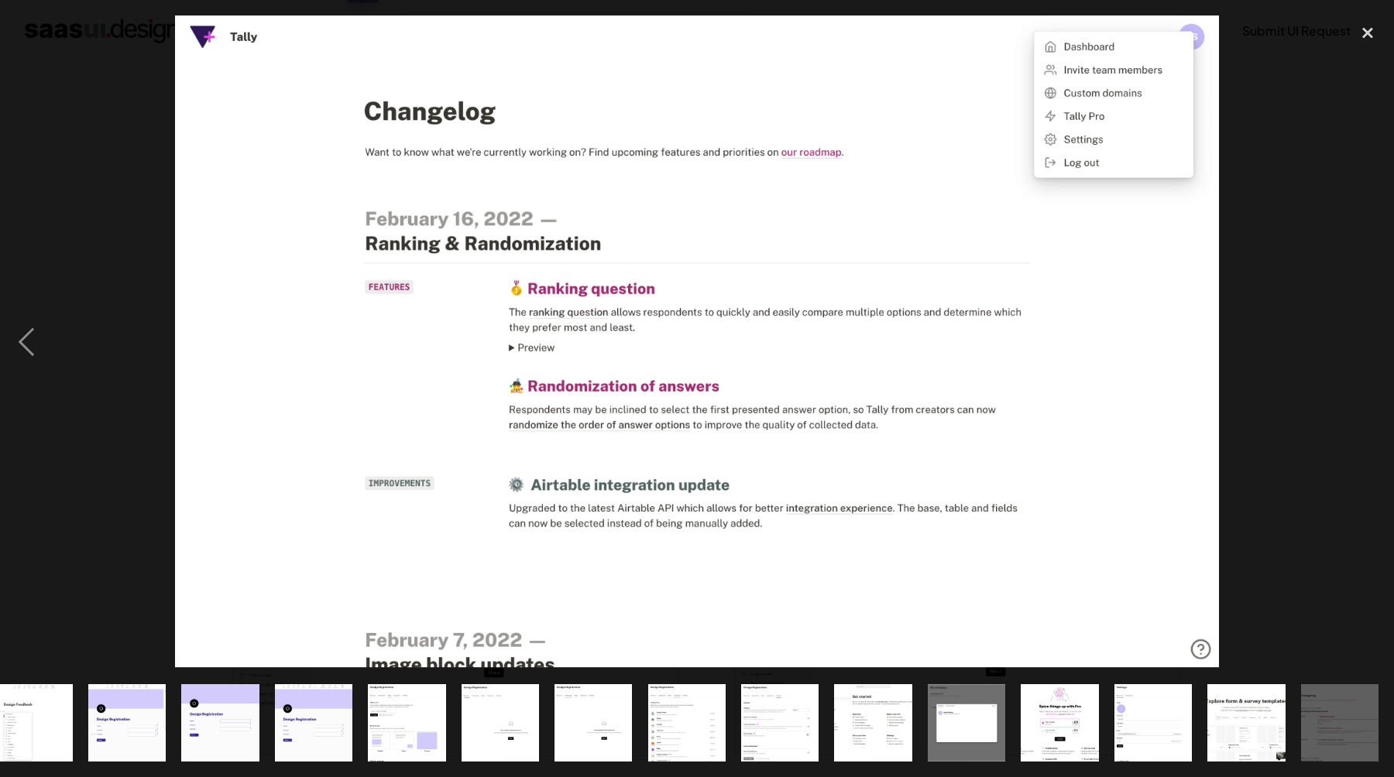
click at [1373, 345] on div "next image" at bounding box center [1367, 341] width 53 height 653
click at [1369, 35] on div "close lightbox" at bounding box center [1367, 32] width 53 height 34
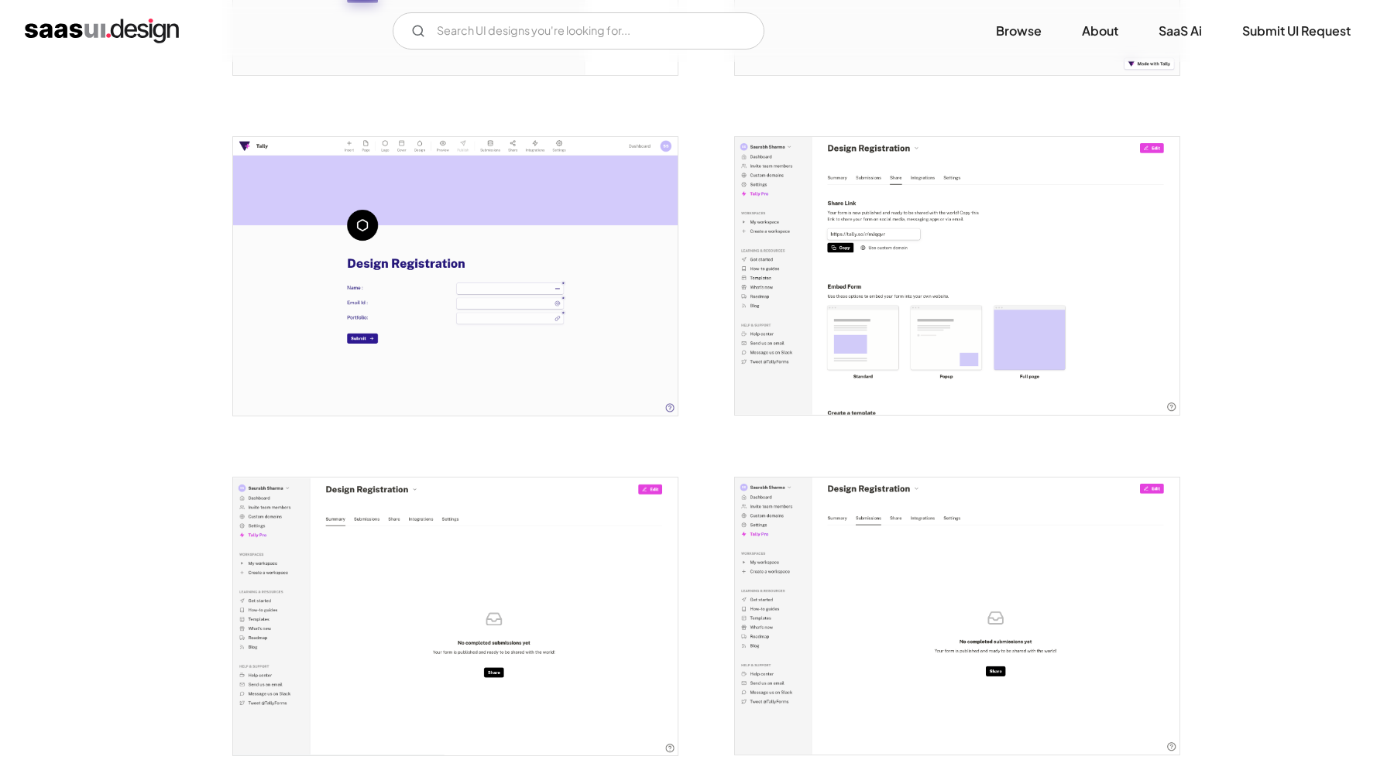
scroll to position [0, 0]
click at [91, 34] on img "home" at bounding box center [102, 31] width 154 height 25
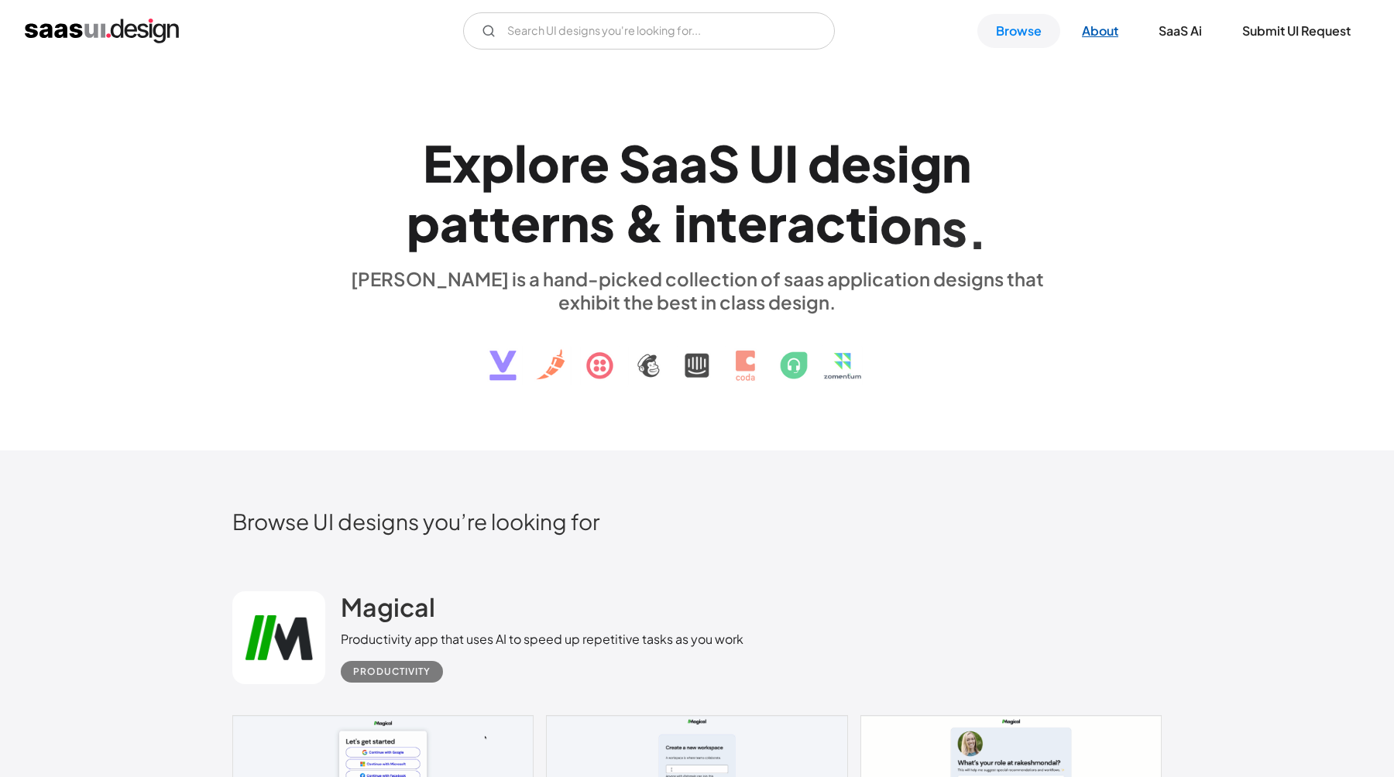
click at [1099, 28] on link "About" at bounding box center [1100, 31] width 74 height 34
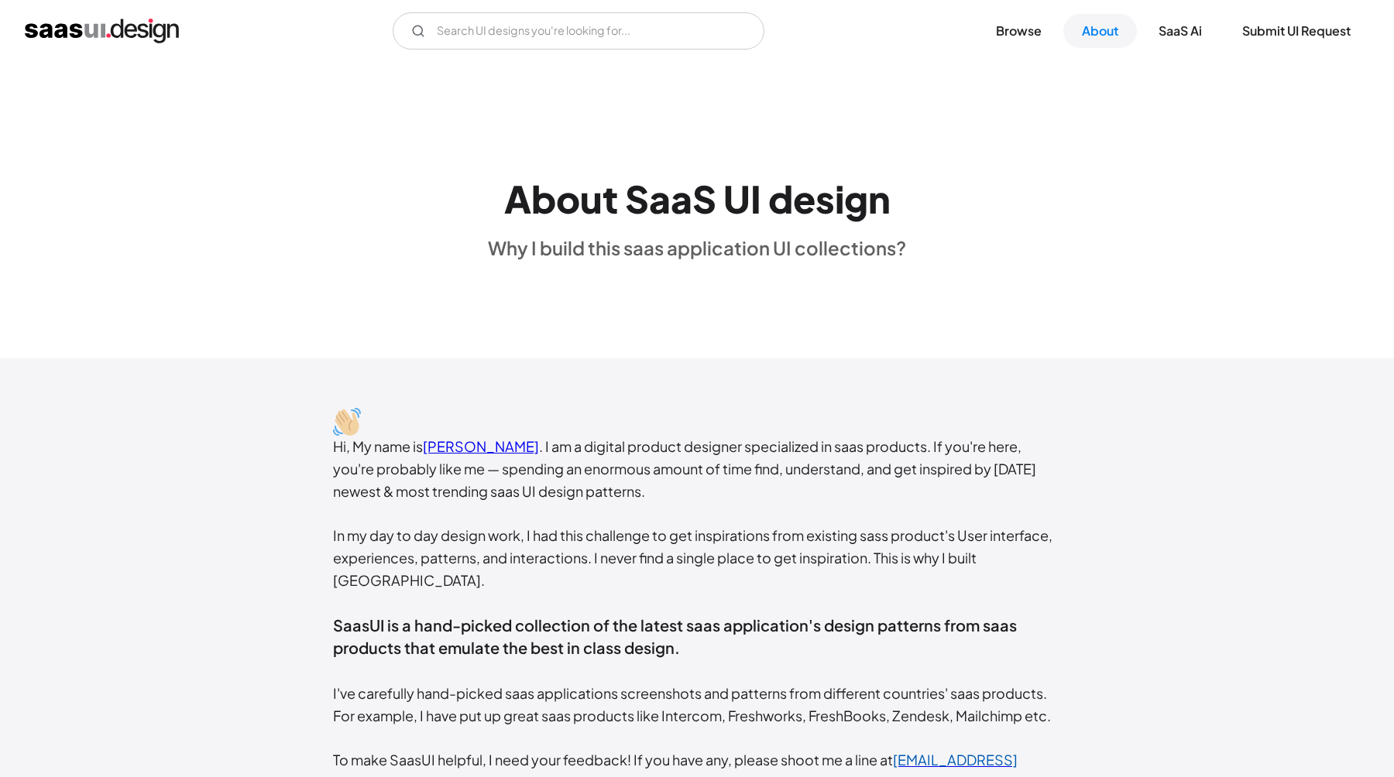
click at [481, 444] on link "Rakesh Mondal" at bounding box center [481, 446] width 116 height 18
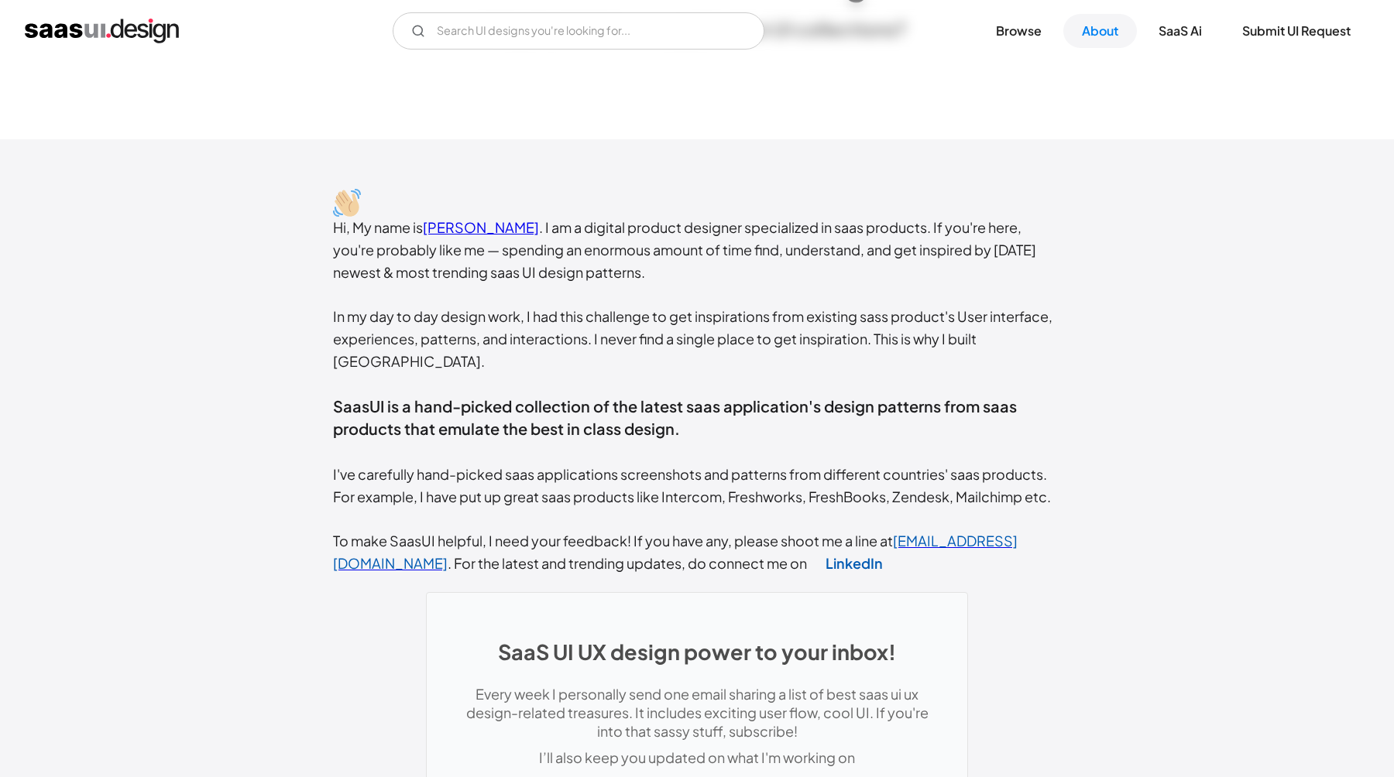
scroll to position [204, 0]
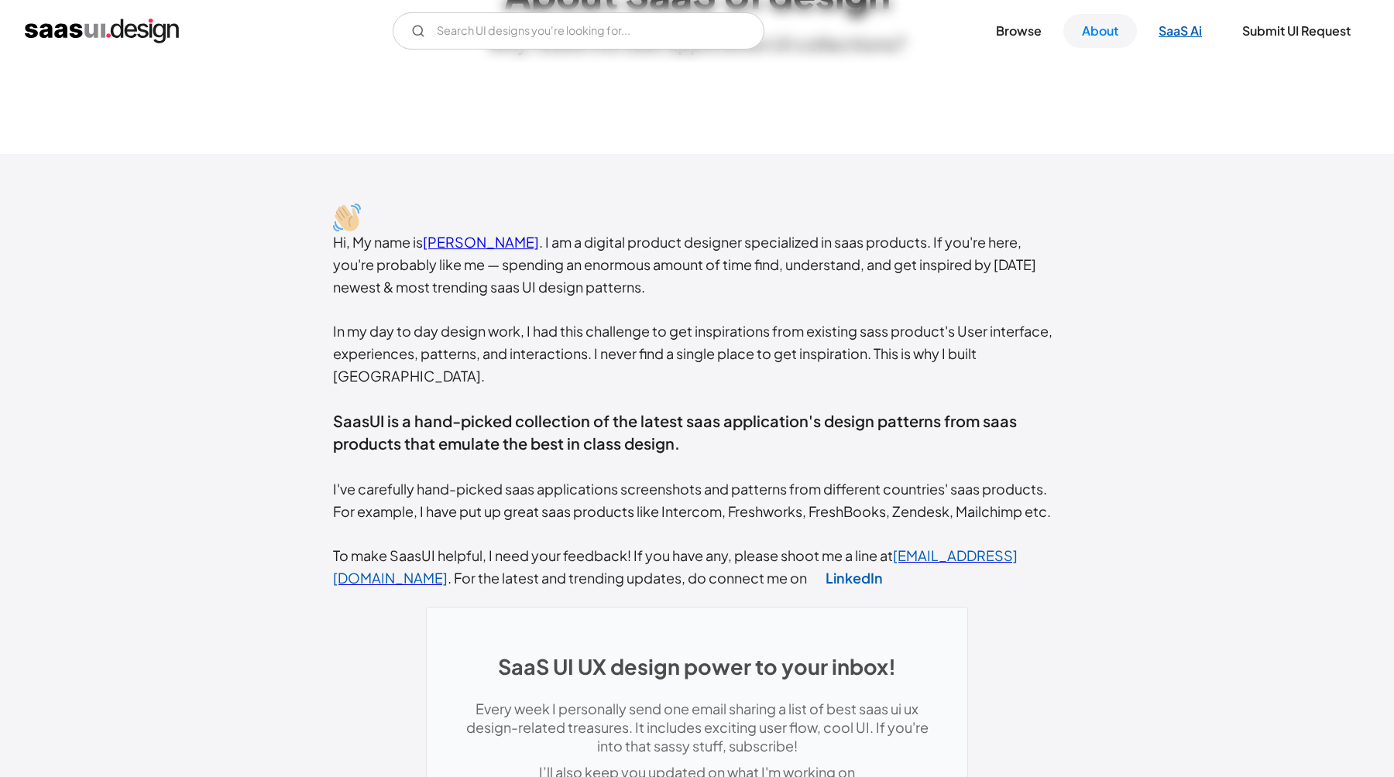
click at [1168, 39] on link "SaaS Ai" at bounding box center [1180, 31] width 81 height 34
click at [1014, 26] on link "Browse" at bounding box center [1018, 31] width 83 height 34
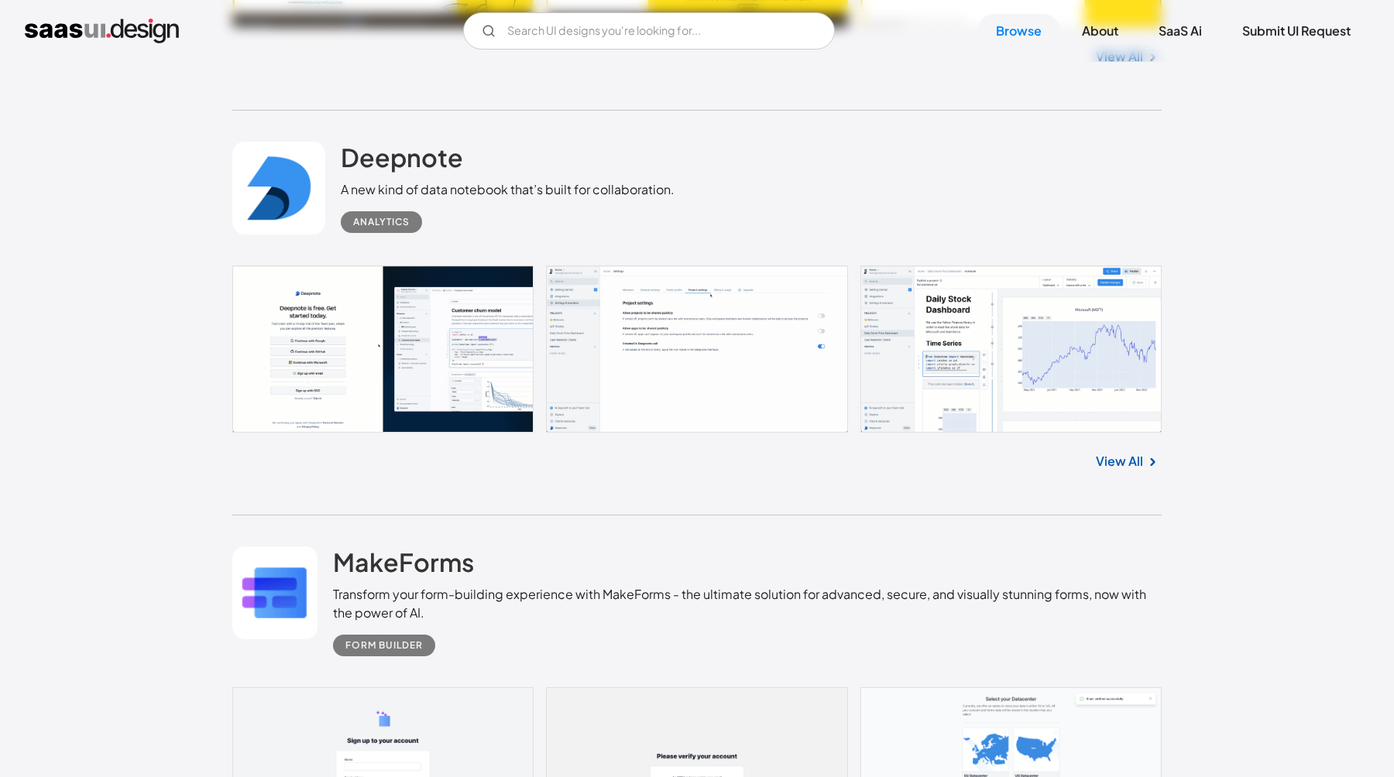
scroll to position [9857, 0]
click at [460, 372] on link at bounding box center [696, 348] width 929 height 167
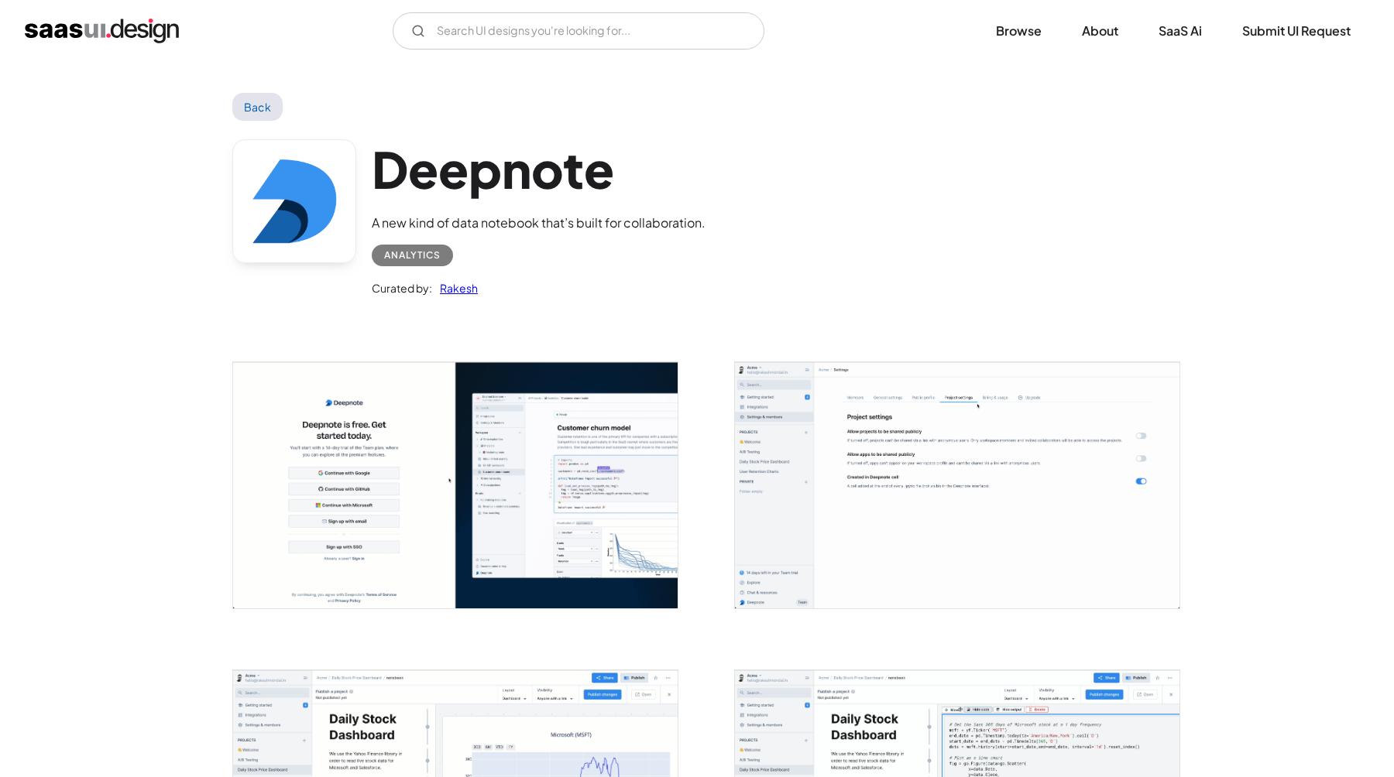
click at [581, 483] on img "open lightbox" at bounding box center [455, 485] width 444 height 246
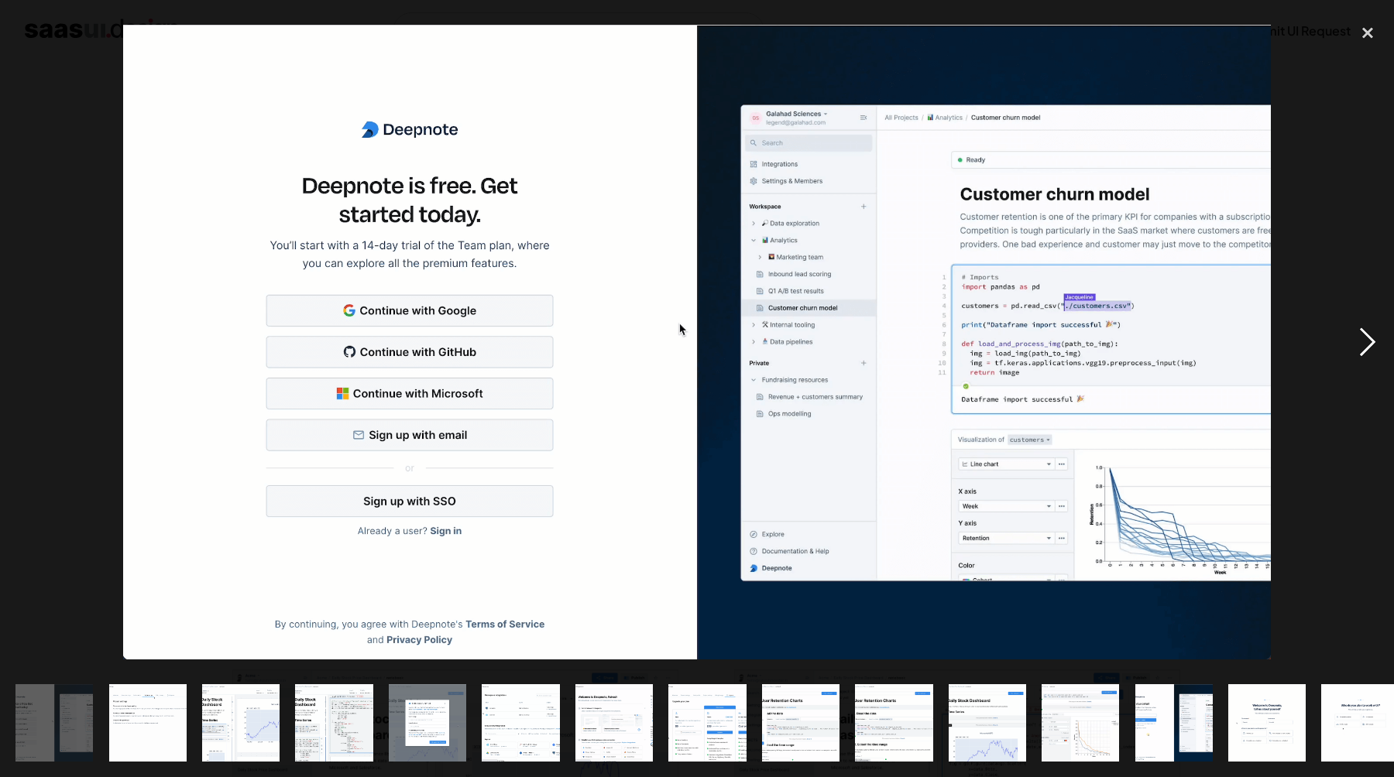
click at [1368, 340] on div "next image" at bounding box center [1367, 341] width 53 height 653
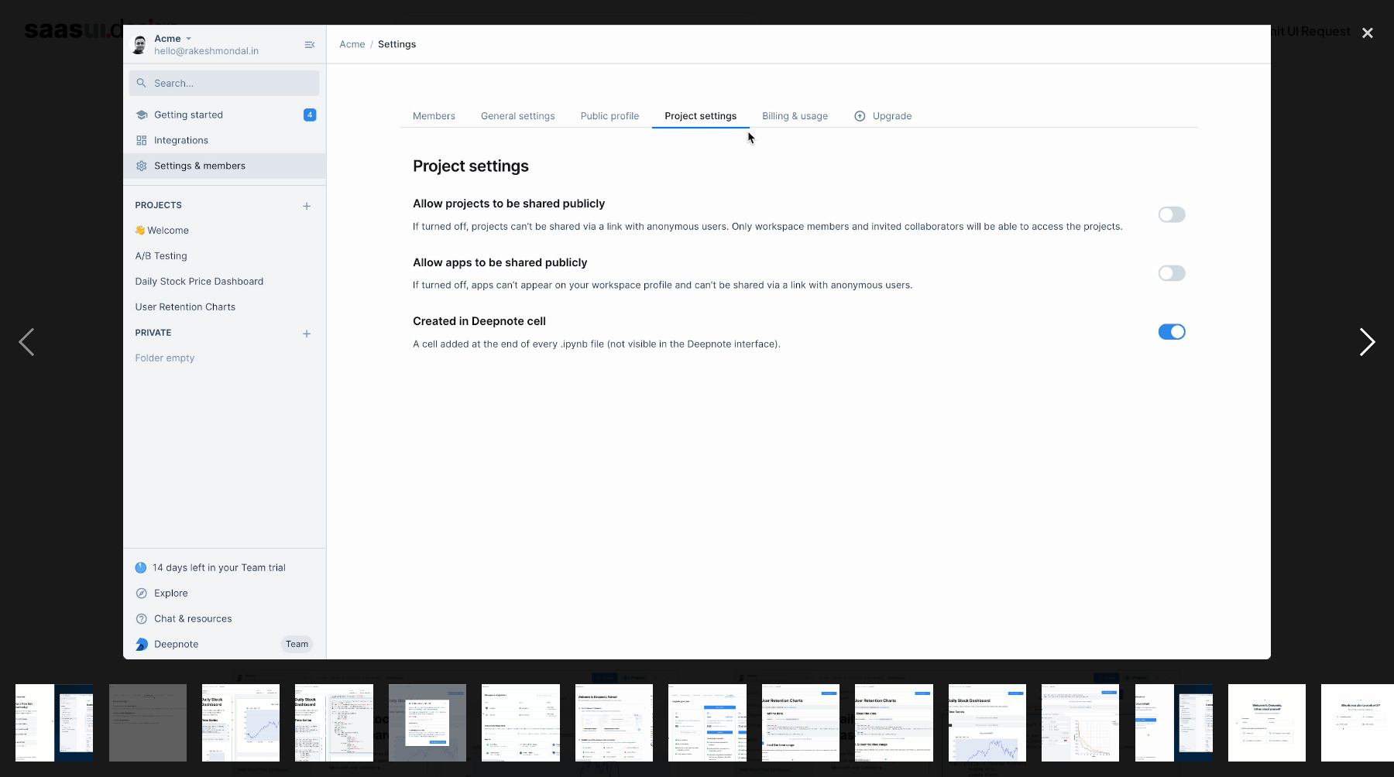
click at [1368, 340] on div "next image" at bounding box center [1367, 341] width 53 height 653
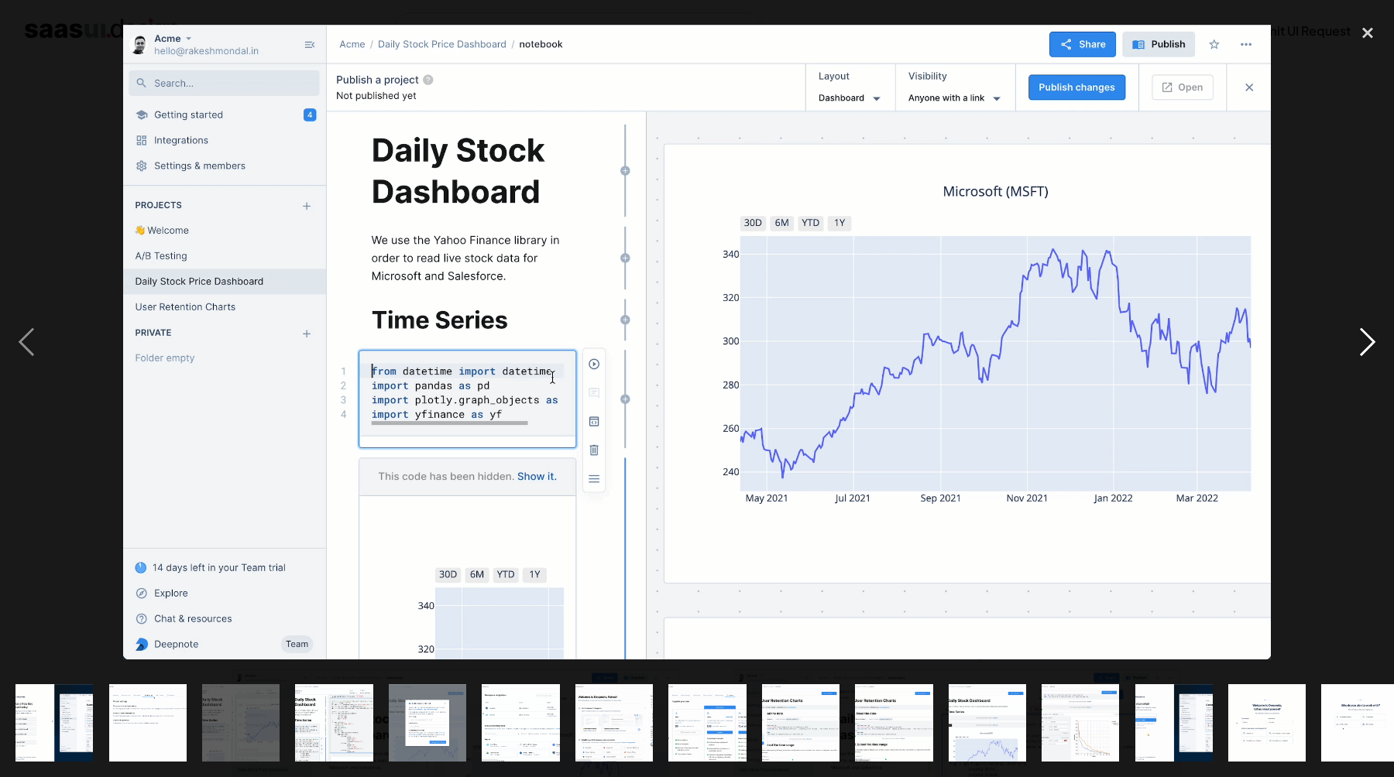
click at [1368, 340] on div "next image" at bounding box center [1367, 341] width 53 height 653
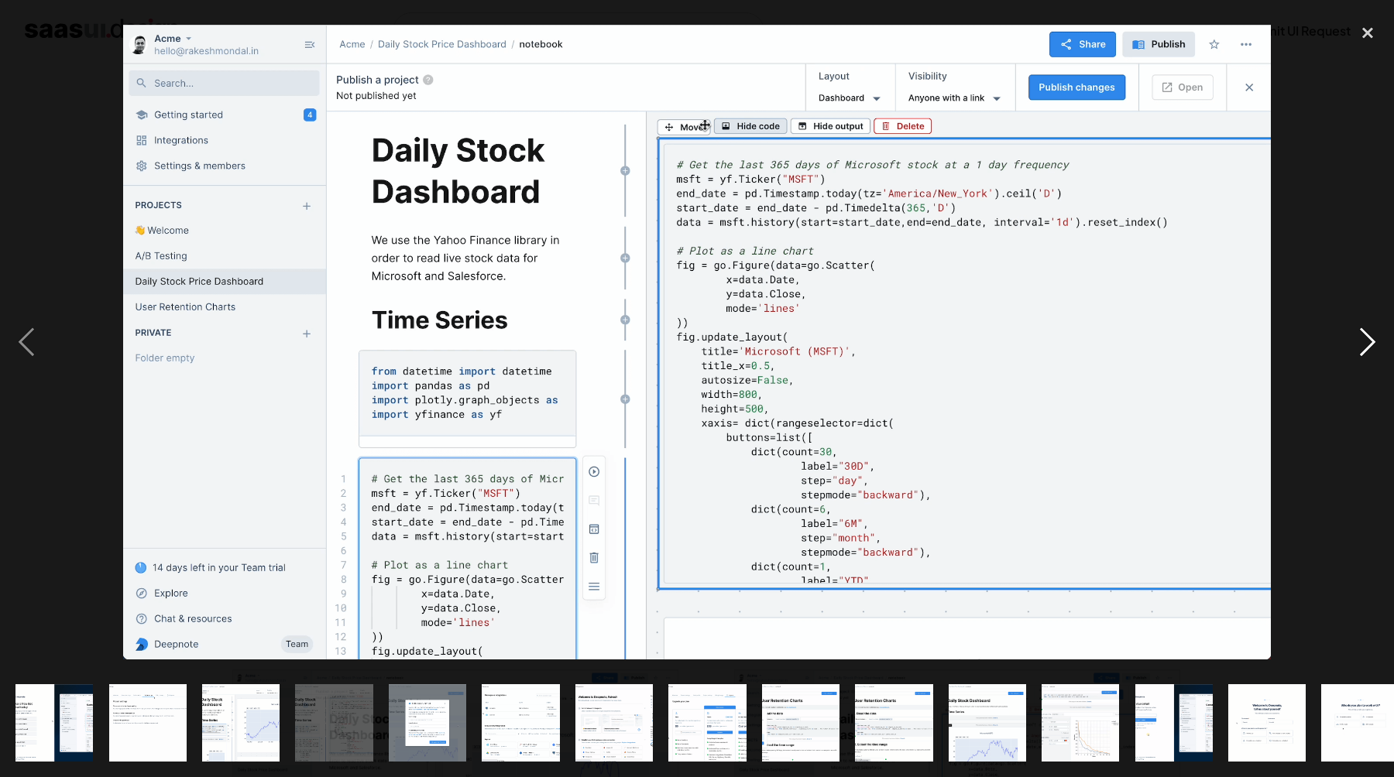
click at [1368, 340] on div "next image" at bounding box center [1367, 341] width 53 height 653
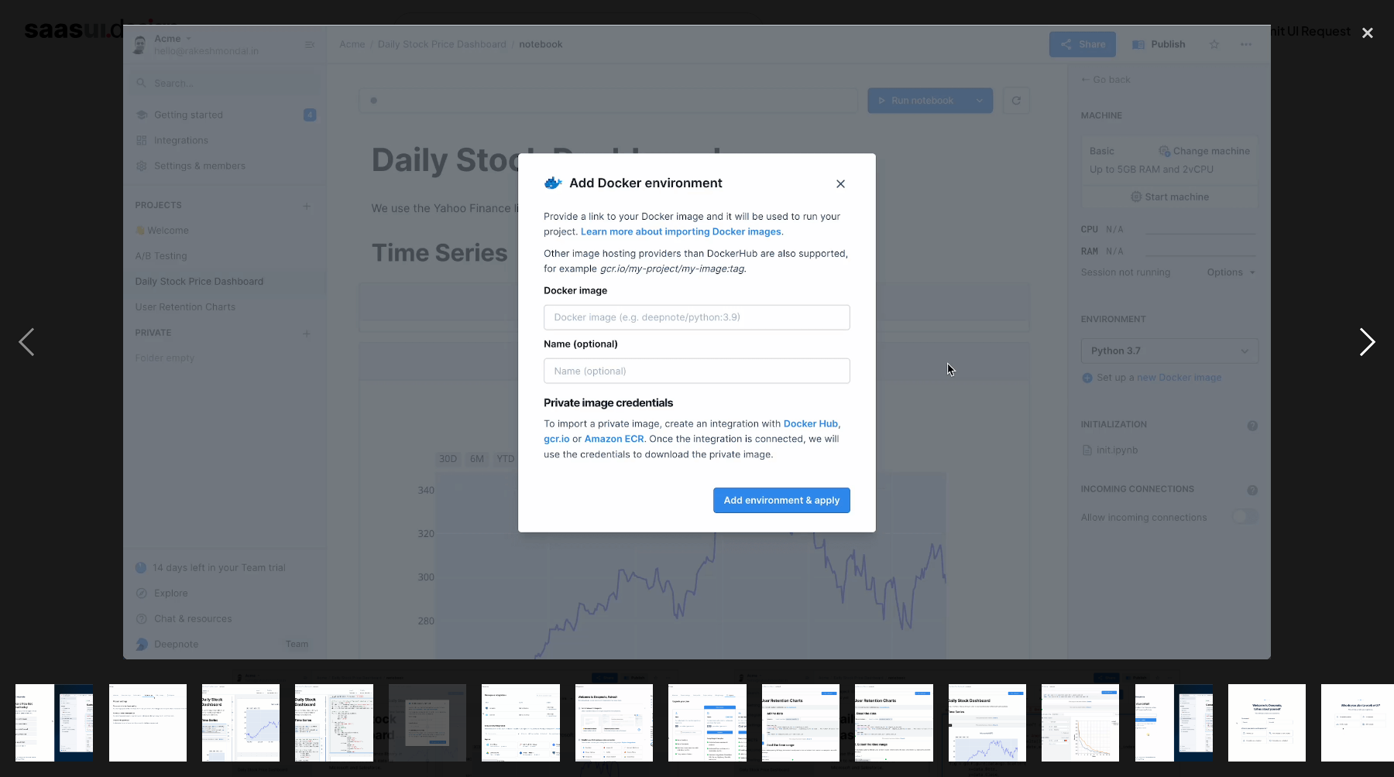
click at [1368, 340] on div "next image" at bounding box center [1367, 341] width 53 height 653
